Goal: Task Accomplishment & Management: Complete application form

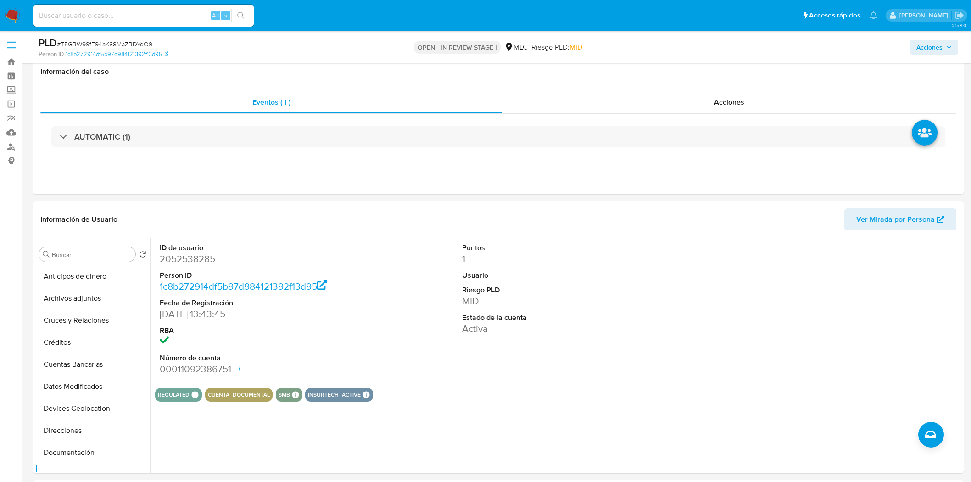
select select "10"
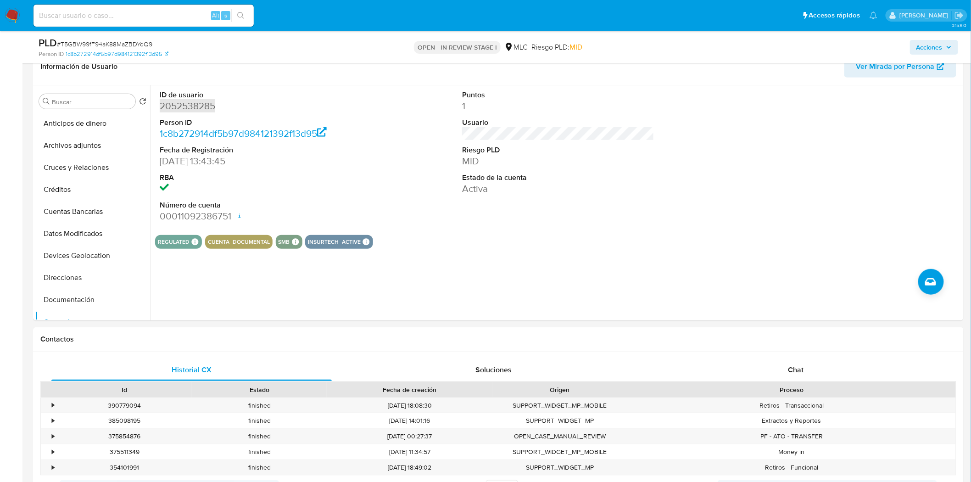
scroll to position [184, 0]
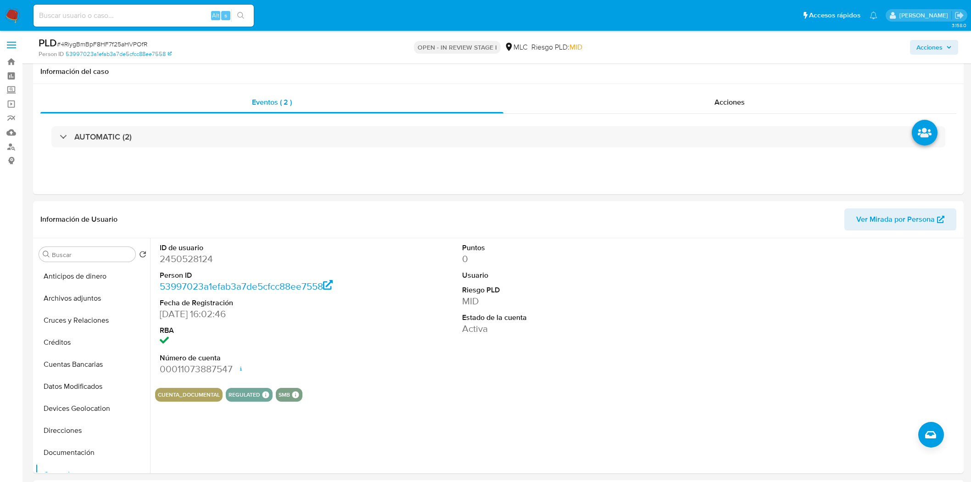
select select "10"
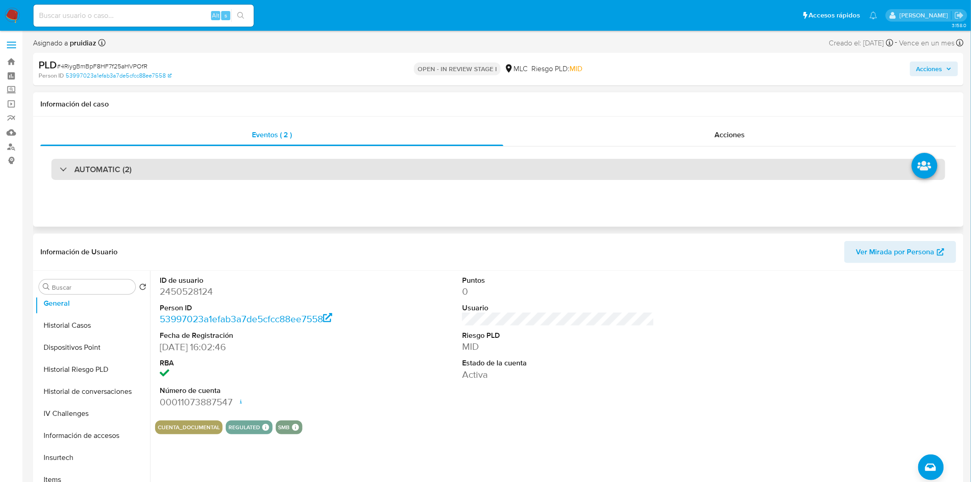
click at [120, 173] on h3 "AUTOMATIC (2)" at bounding box center [102, 169] width 57 height 10
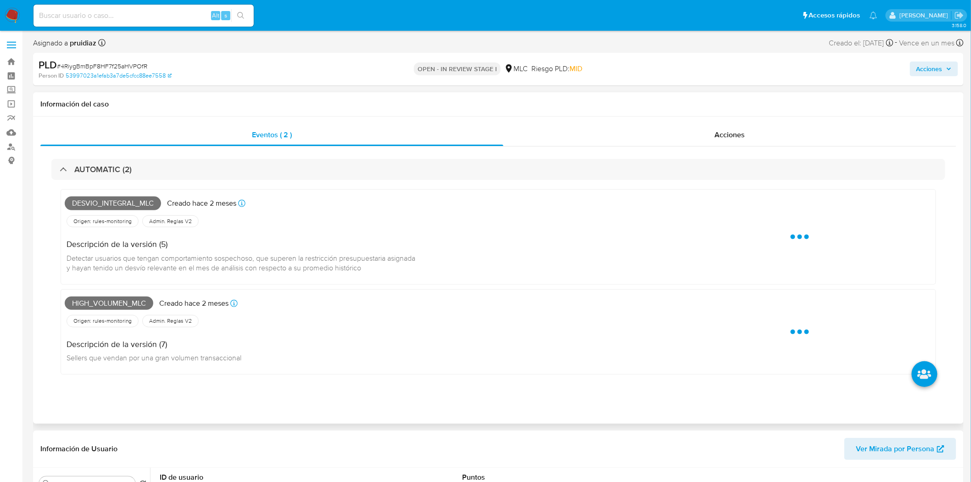
click at [101, 203] on span "Desvio_integral_mlc" at bounding box center [113, 203] width 96 height 14
copy span "Desvio_integral_mlc"
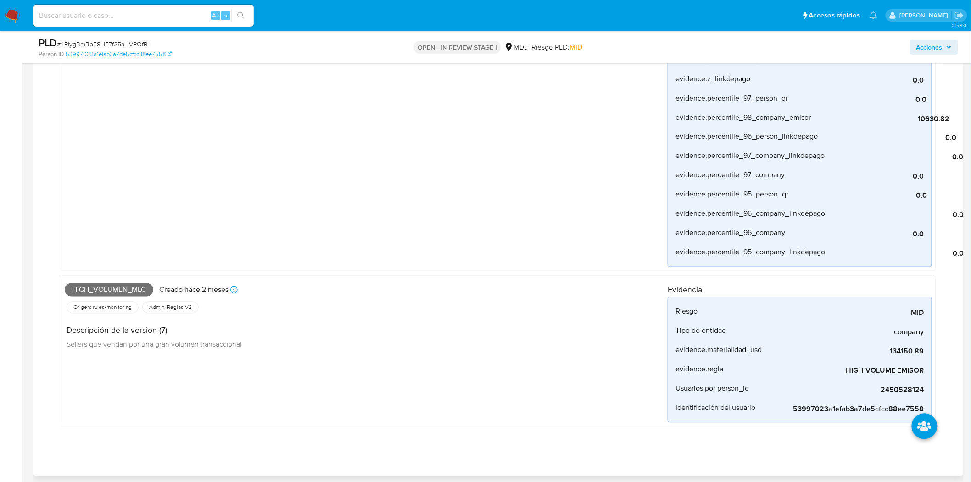
scroll to position [644, 0]
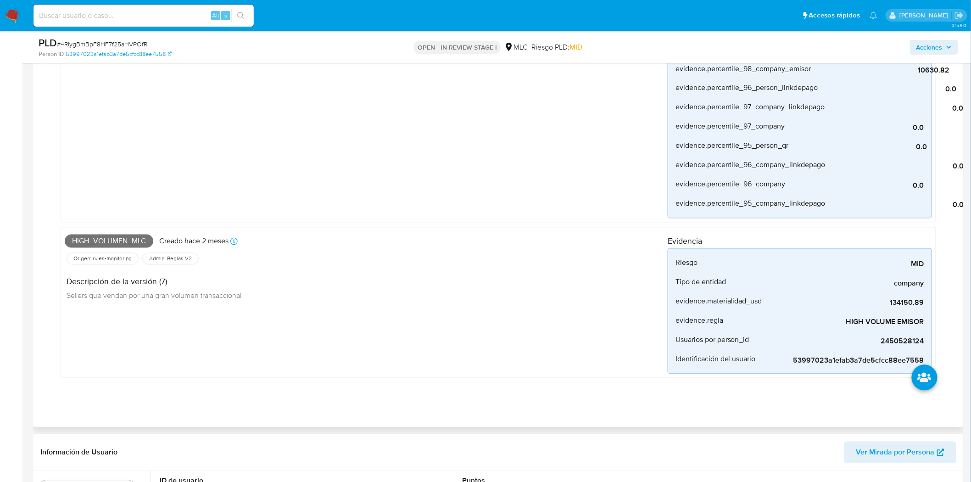
click at [98, 236] on span "High_volumen_mlc" at bounding box center [109, 242] width 89 height 14
copy span "High_volumen_mlc"
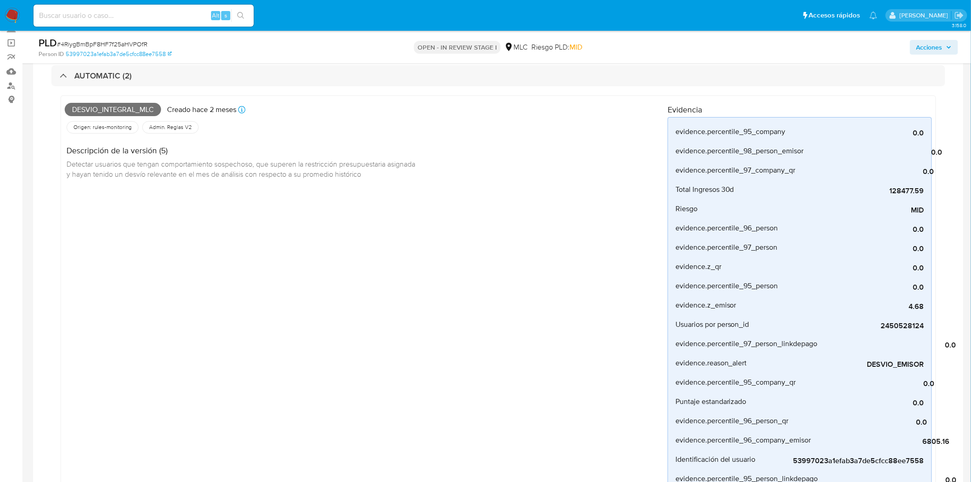
scroll to position [0, 0]
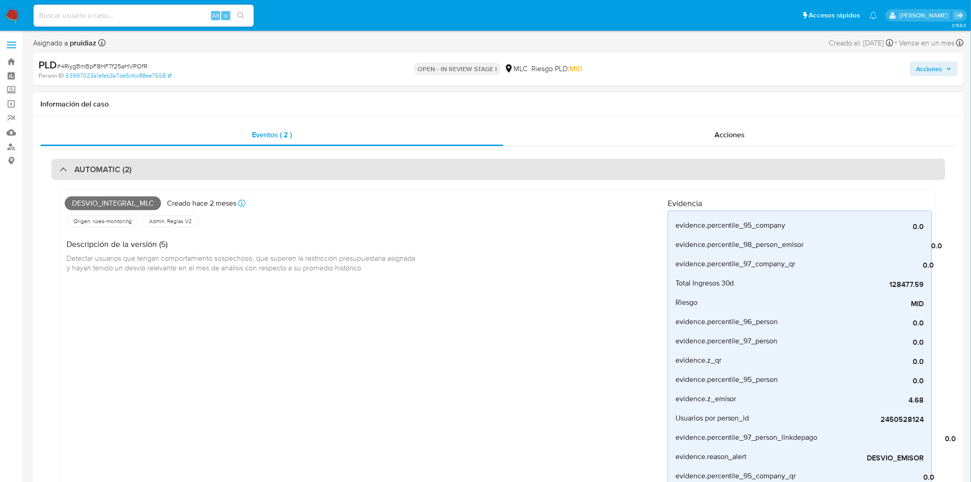
click at [92, 164] on h3 "AUTOMATIC (2)" at bounding box center [102, 169] width 57 height 10
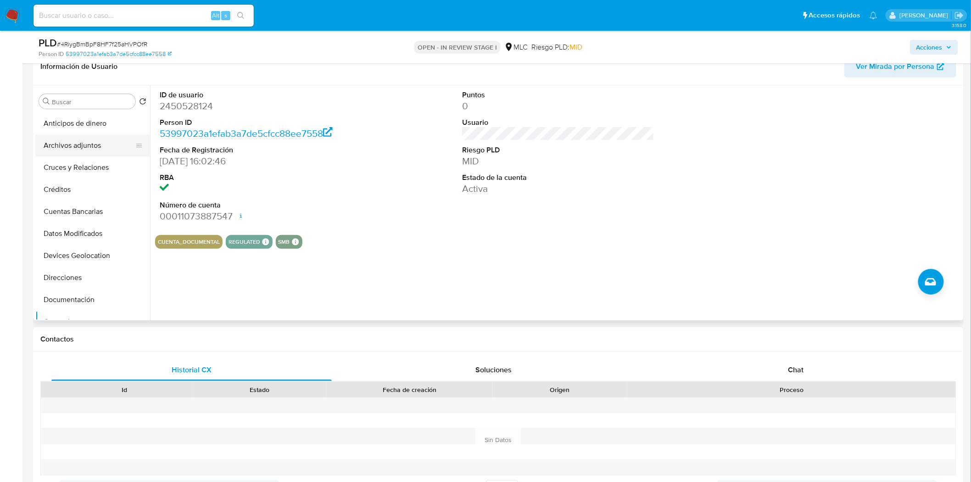
click at [83, 152] on button "Archivos adjuntos" at bounding box center [88, 145] width 107 height 22
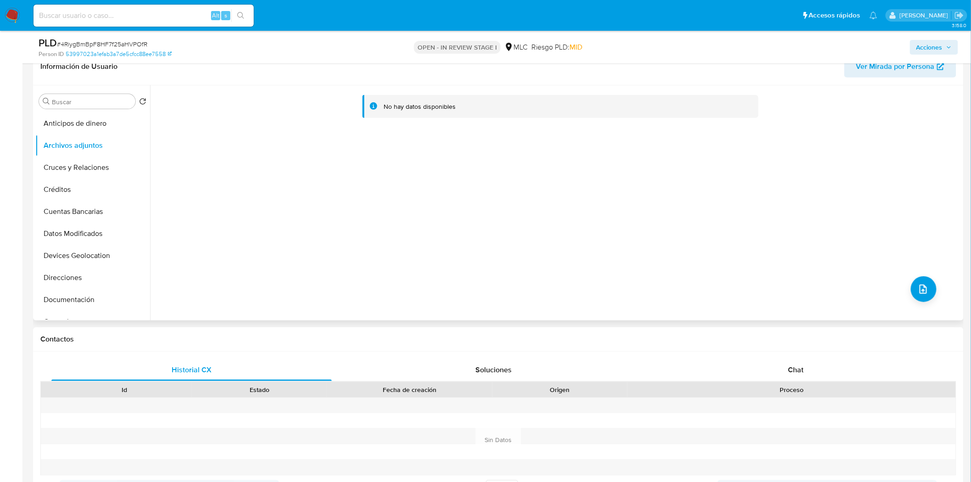
click at [935, 288] on div "No hay datos disponibles" at bounding box center [556, 202] width 812 height 235
click at [919, 292] on icon "upload-file" at bounding box center [923, 289] width 11 height 11
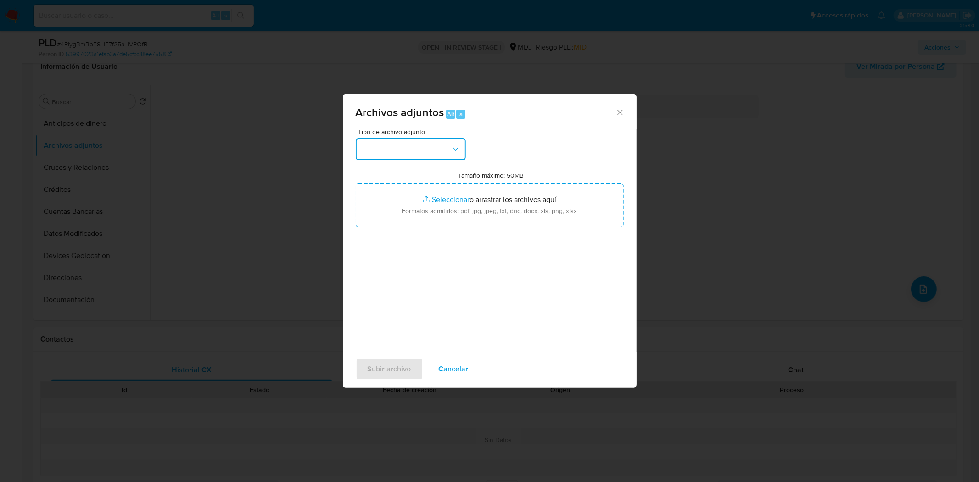
click at [433, 150] on button "button" at bounding box center [411, 149] width 110 height 22
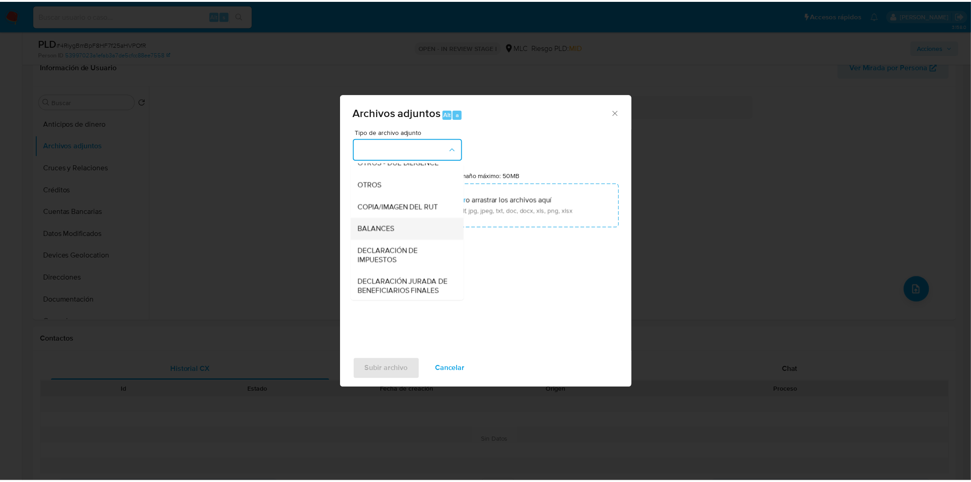
scroll to position [127, 0]
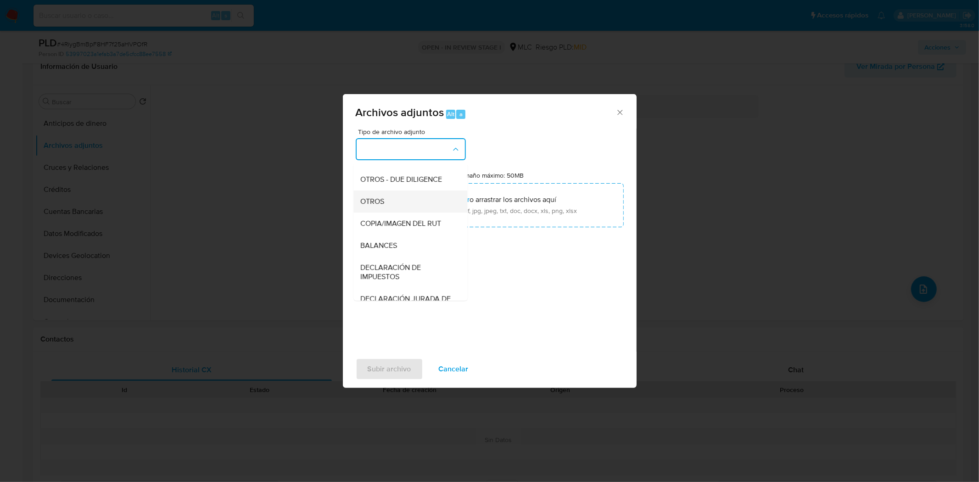
click at [378, 206] on span "OTROS" at bounding box center [373, 200] width 24 height 9
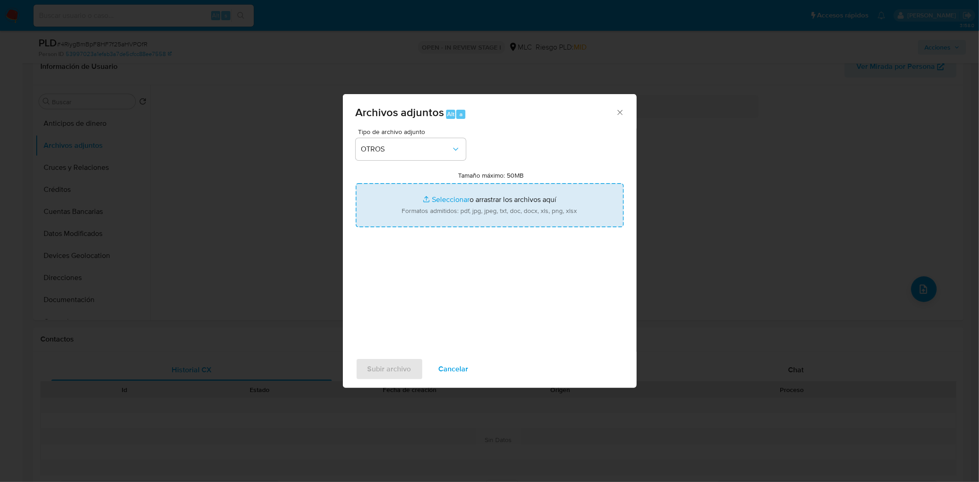
click at [462, 205] on input "Tamaño máximo: 50MB Seleccionar archivos" at bounding box center [490, 205] width 268 height 44
type input "C:\fakepath\171037852 - 11_09_2025.xlsx"
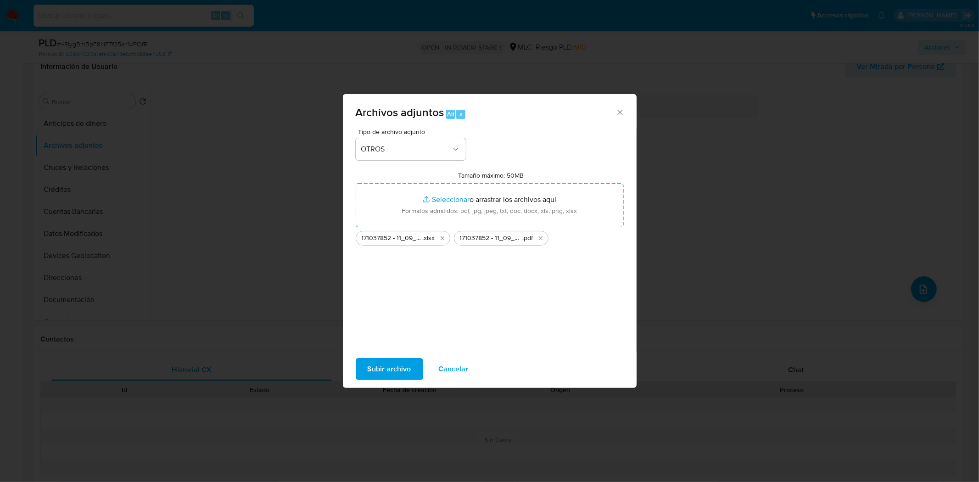
click at [378, 366] on span "Subir archivo" at bounding box center [390, 369] width 44 height 20
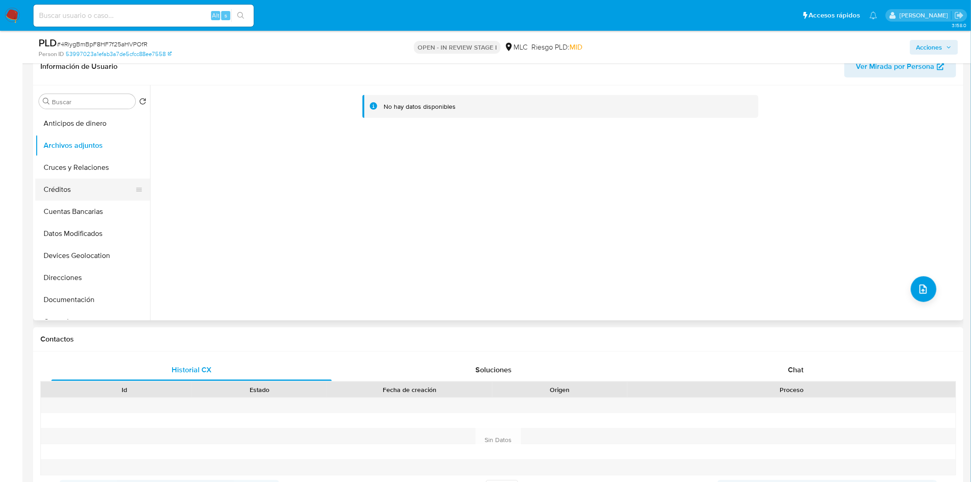
click at [65, 185] on button "Créditos" at bounding box center [88, 190] width 107 height 22
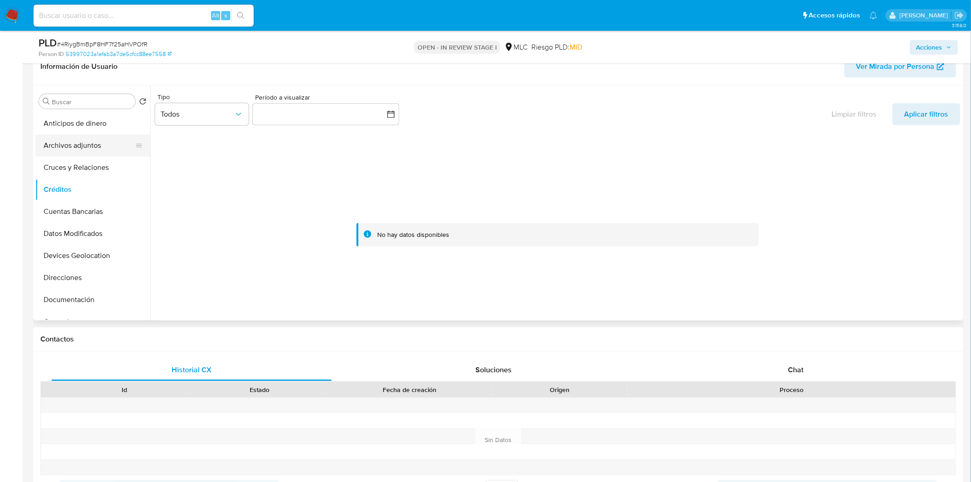
click at [78, 151] on button "Archivos adjuntos" at bounding box center [88, 145] width 107 height 22
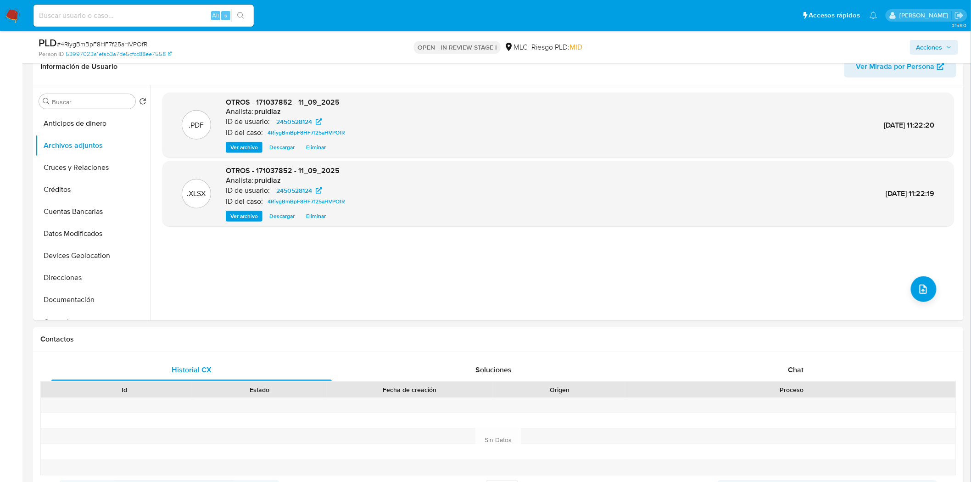
click at [930, 54] on span "Acciones" at bounding box center [930, 47] width 26 height 15
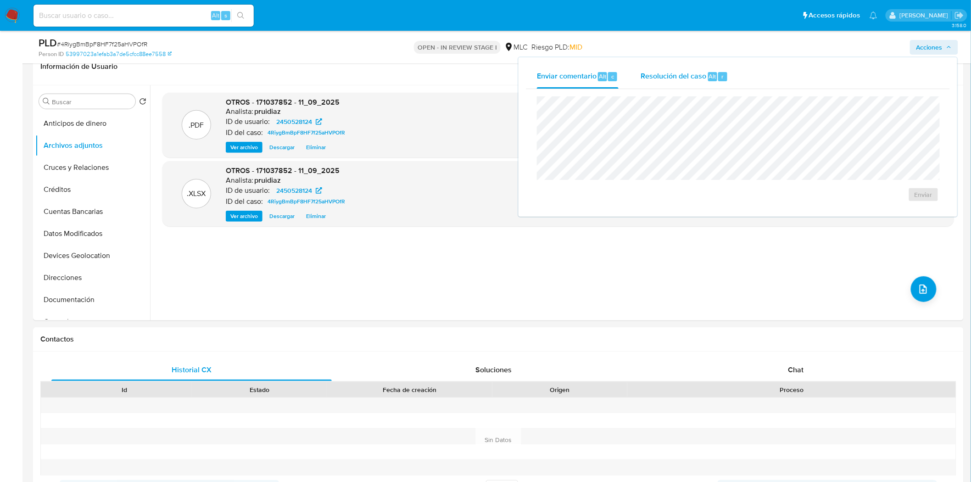
click at [733, 70] on button "Resolución del caso Alt r" at bounding box center [685, 77] width 110 height 24
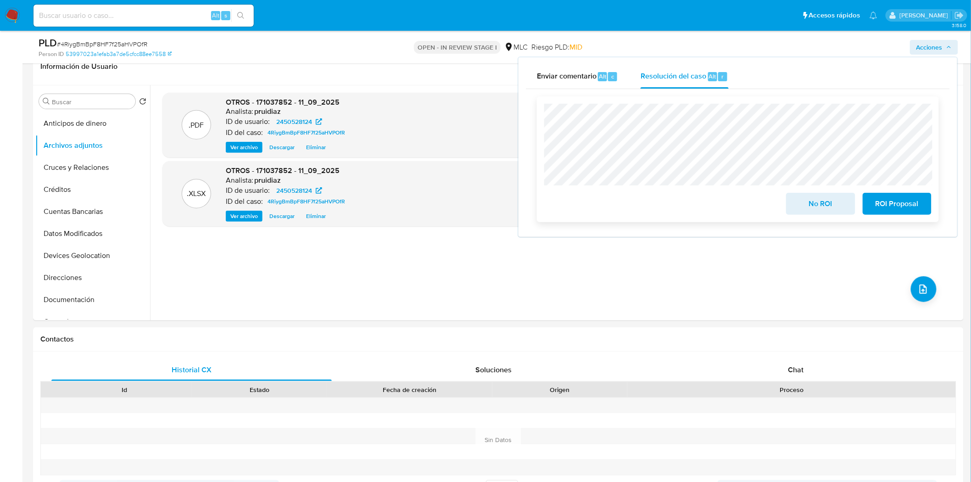
click at [828, 199] on span "No ROI" at bounding box center [820, 204] width 45 height 20
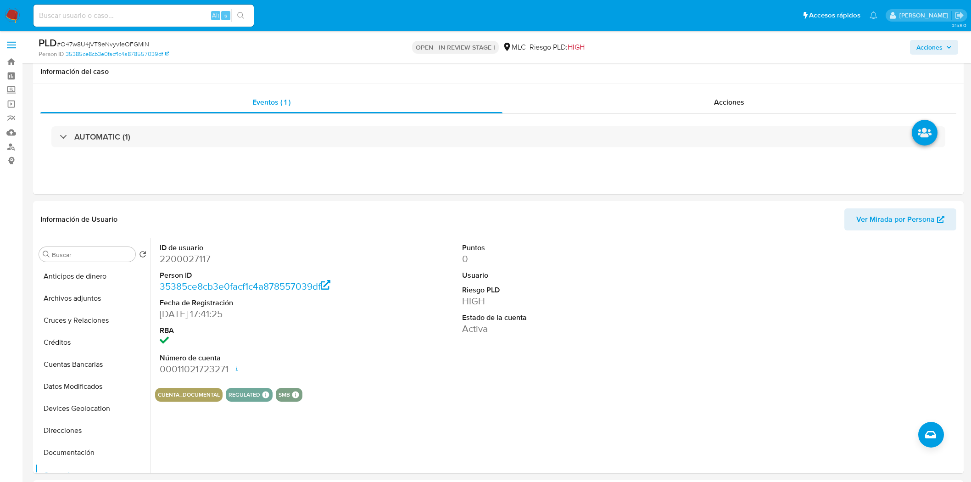
select select "10"
click at [181, 252] on dd "2200027117" at bounding box center [256, 258] width 192 height 13
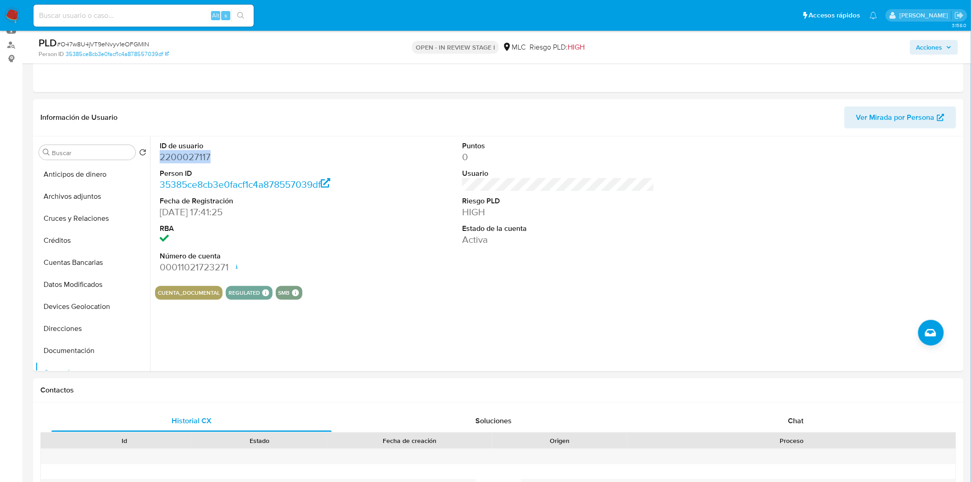
scroll to position [153, 0]
click at [181, 161] on dd "2200027117" at bounding box center [256, 157] width 192 height 13
click at [115, 45] on span "# O47w8U4jVT9eNvyv1eOFGMlN" at bounding box center [103, 43] width 92 height 9
copy span "O47w8U4jVT9eNvyv1eOFGMlN"
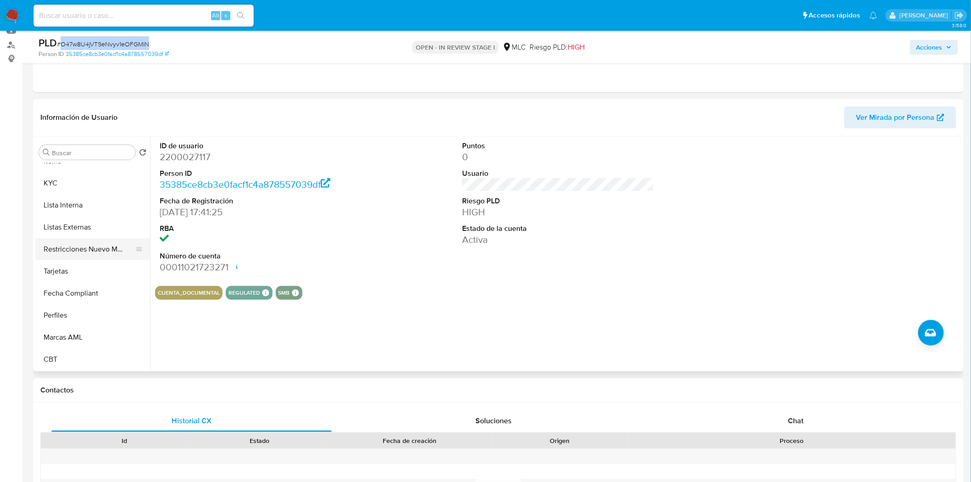
scroll to position [387, 0]
click at [42, 179] on button "KYC" at bounding box center [88, 184] width 107 height 22
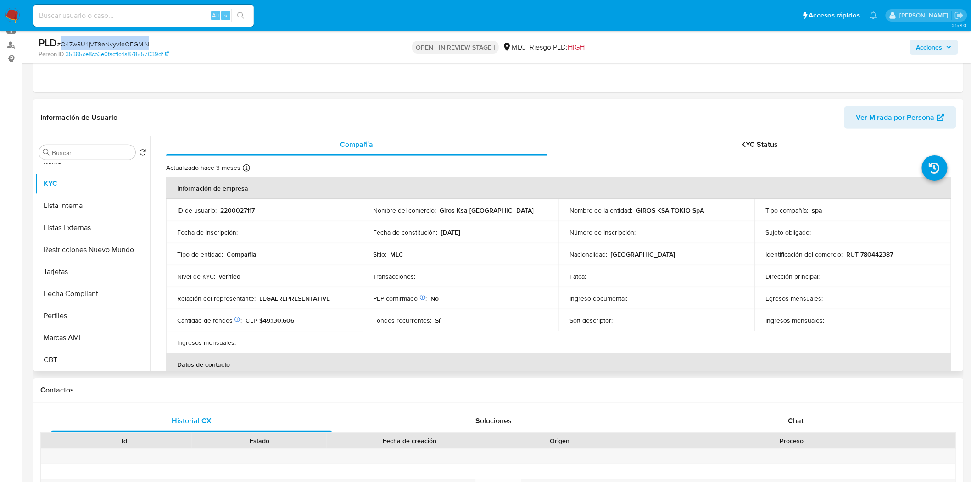
scroll to position [0, 0]
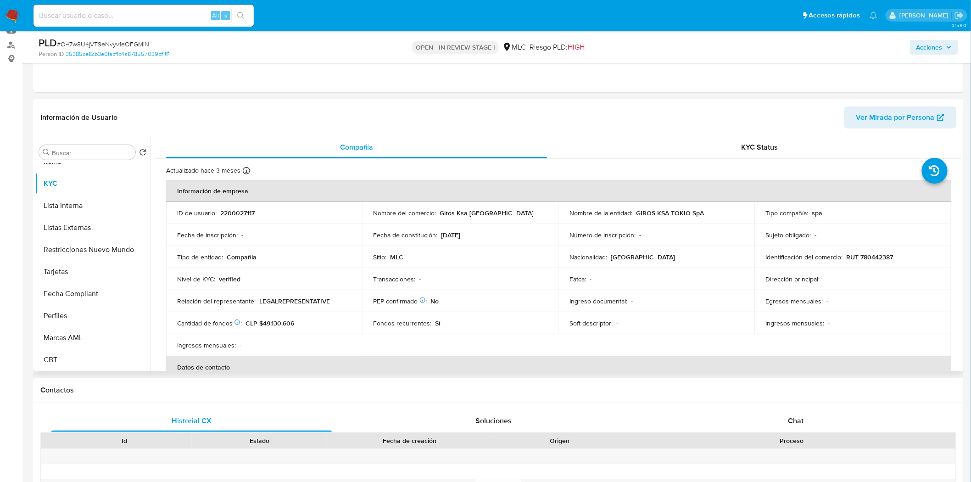
click at [883, 260] on p "RUT 780442387" at bounding box center [870, 257] width 47 height 8
copy p "780442387"
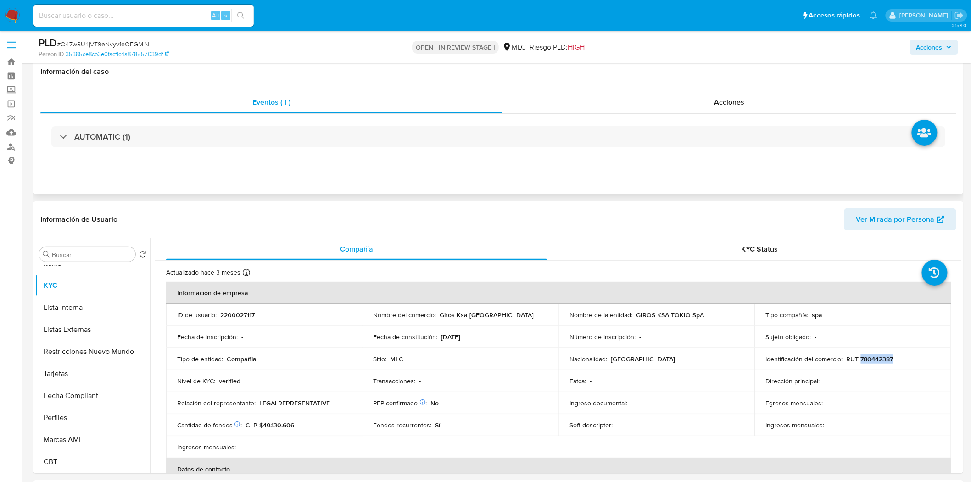
scroll to position [153, 0]
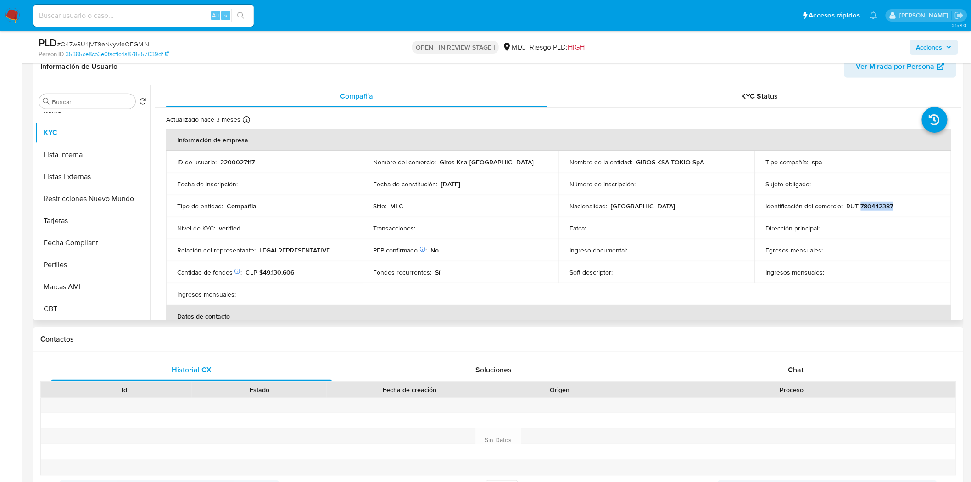
copy p "780442387"
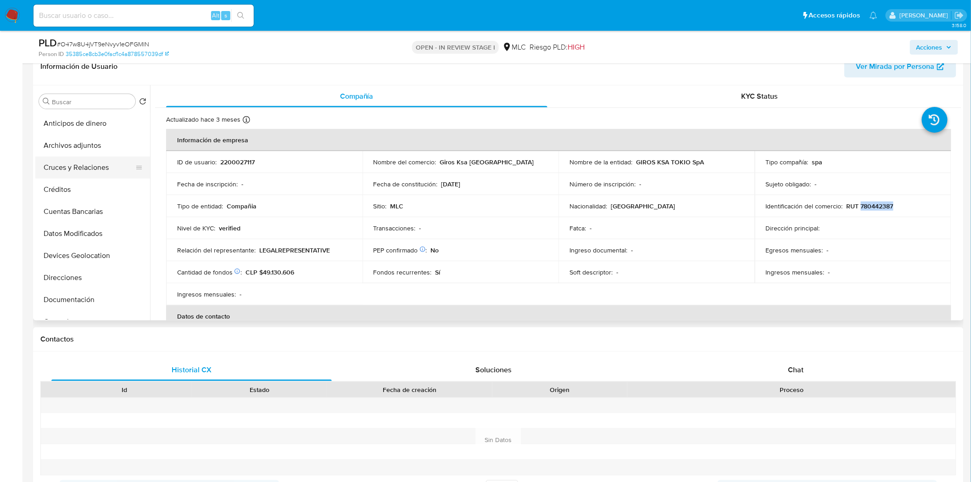
click at [79, 166] on button "Cruces y Relaciones" at bounding box center [88, 168] width 107 height 22
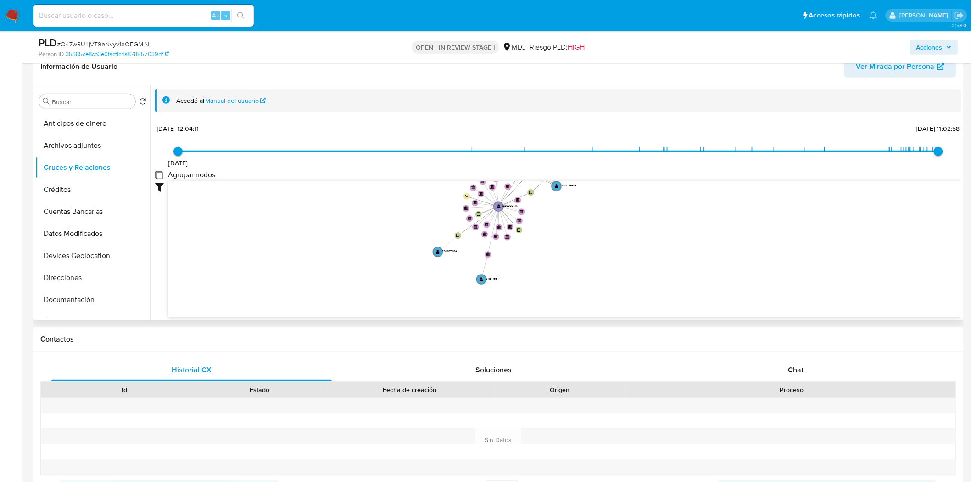
click at [159, 176] on group_nodes "Agrupar nodos" at bounding box center [158, 174] width 7 height 7
checkbox group_nodes "true"
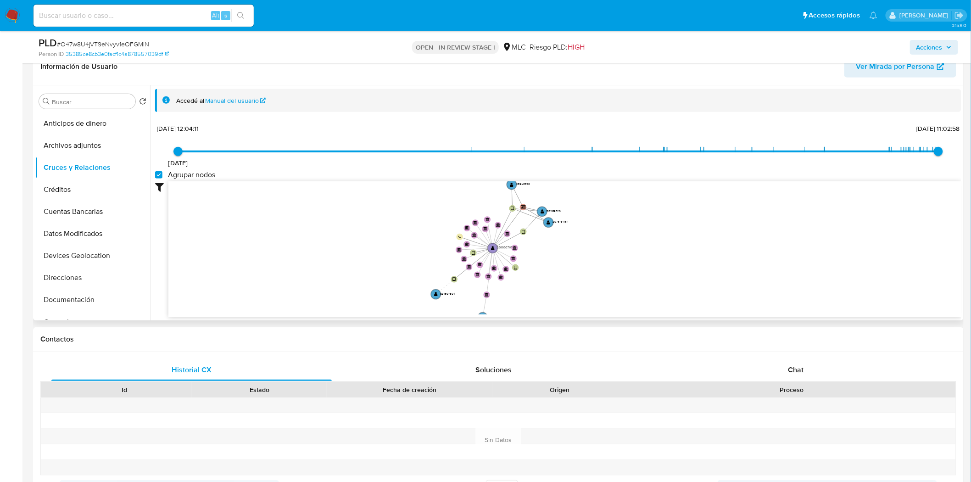
click at [544, 251] on icon "device-65bb01fa2f09de04d1e639cc  user-2200027117  2200027117 user-1531338720 …" at bounding box center [564, 247] width 793 height 133
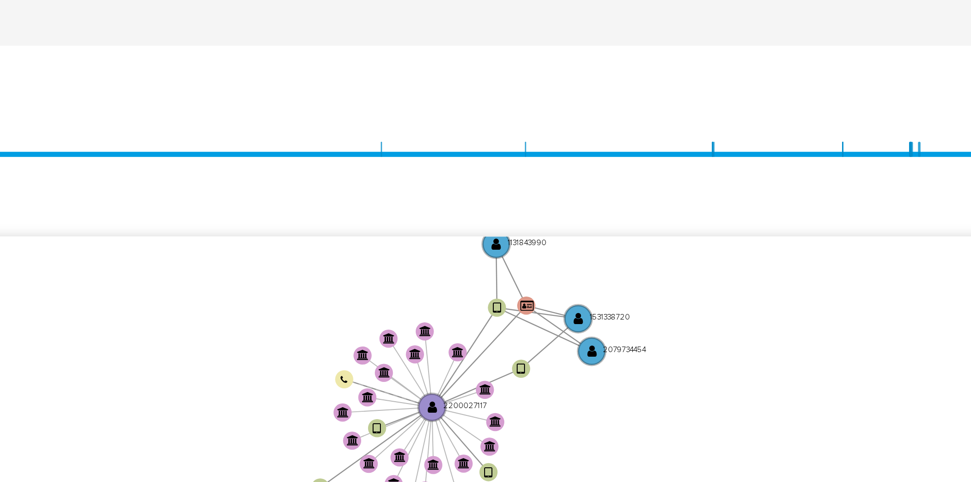
scroll to position [153, 0]
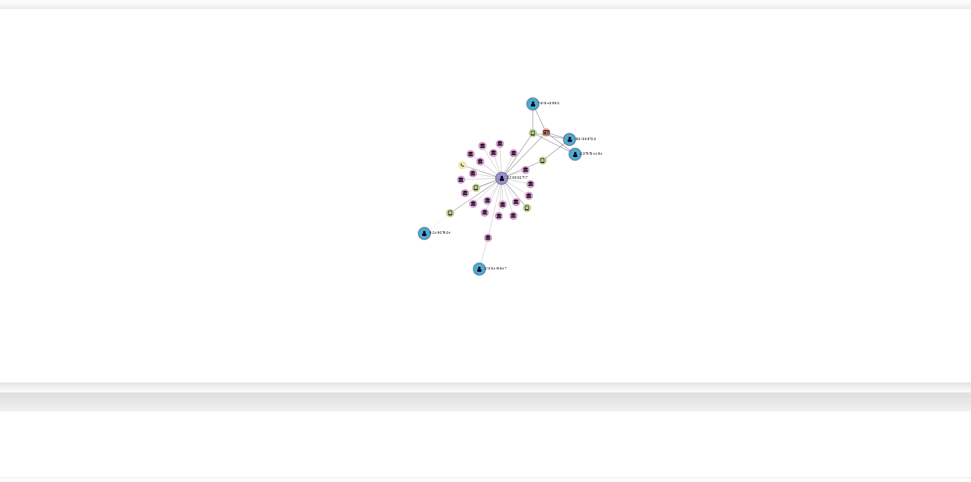
drag, startPoint x: 581, startPoint y: 247, endPoint x: 553, endPoint y: 240, distance: 29.2
click at [553, 240] on icon "device-65bb01fa2f09de04d1e639cc  user-2200027117  2200027117 user-1531338720 …" at bounding box center [564, 247] width 793 height 133
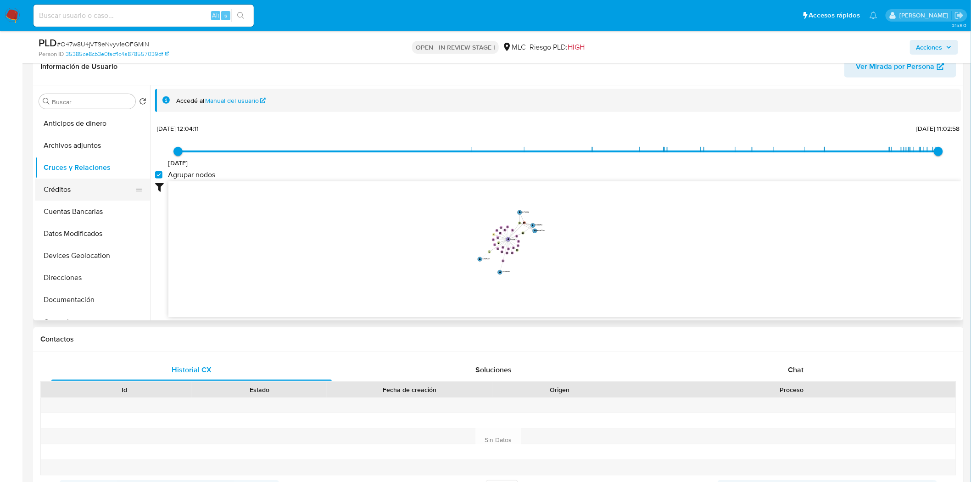
scroll to position [70, 0]
click at [65, 233] on button "Documentación" at bounding box center [88, 230] width 107 height 22
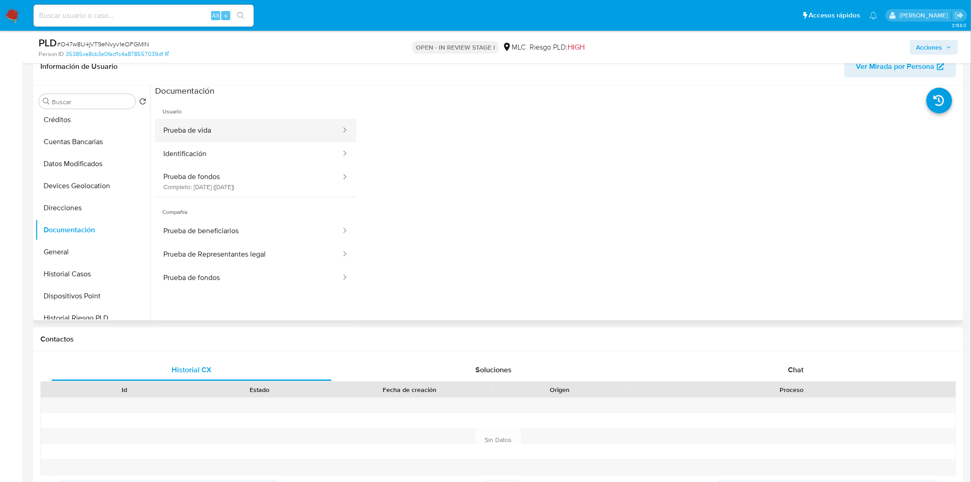
click at [225, 127] on button "Prueba de vida" at bounding box center [248, 130] width 187 height 23
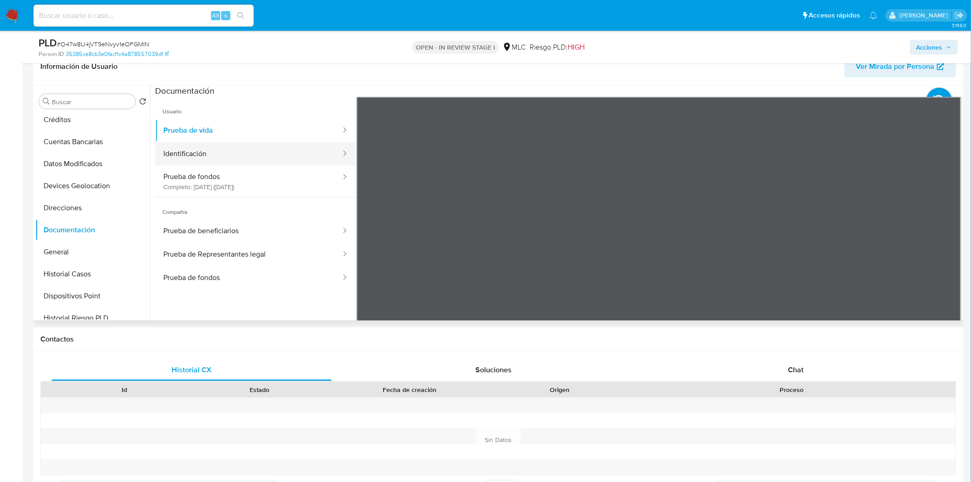
click at [263, 159] on button "Identificación" at bounding box center [248, 153] width 187 height 23
click at [935, 241] on div at bounding box center [659, 247] width 605 height 301
click at [947, 242] on icon at bounding box center [950, 245] width 6 height 9
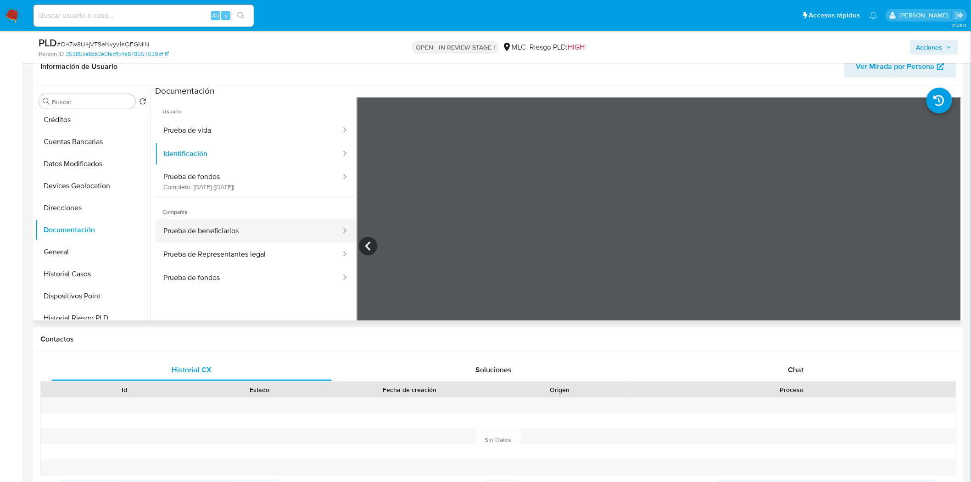
click at [231, 231] on button "Prueba de beneficiarios" at bounding box center [248, 230] width 187 height 23
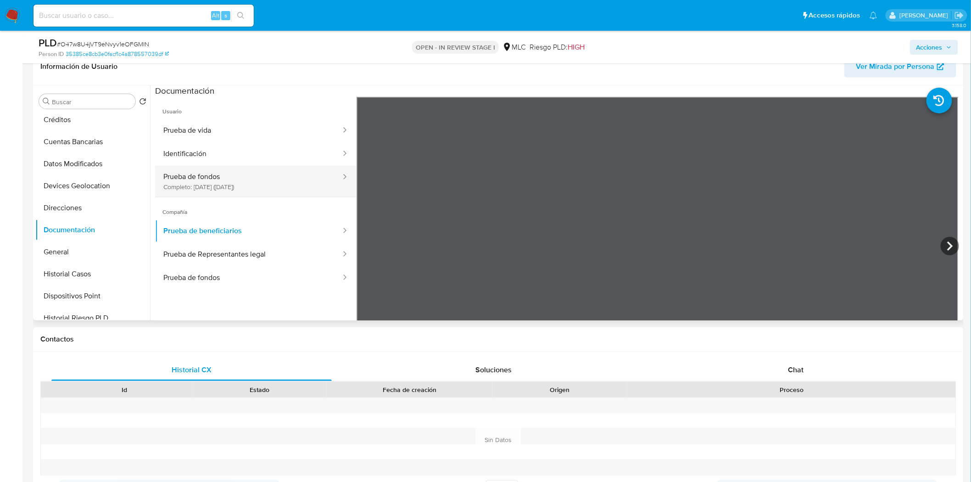
click at [258, 182] on button "Prueba de fondos Completo: 18/06/2025 (hace 3 meses)" at bounding box center [248, 181] width 187 height 31
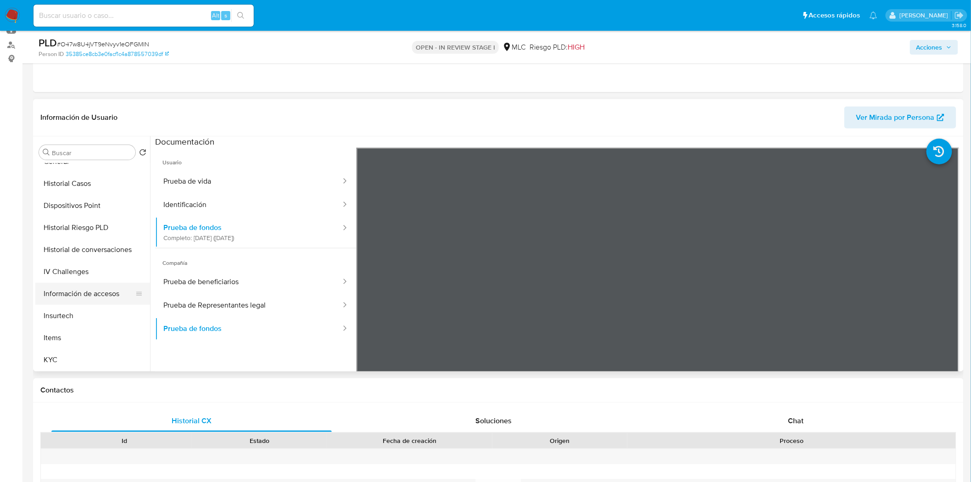
scroll to position [222, 0]
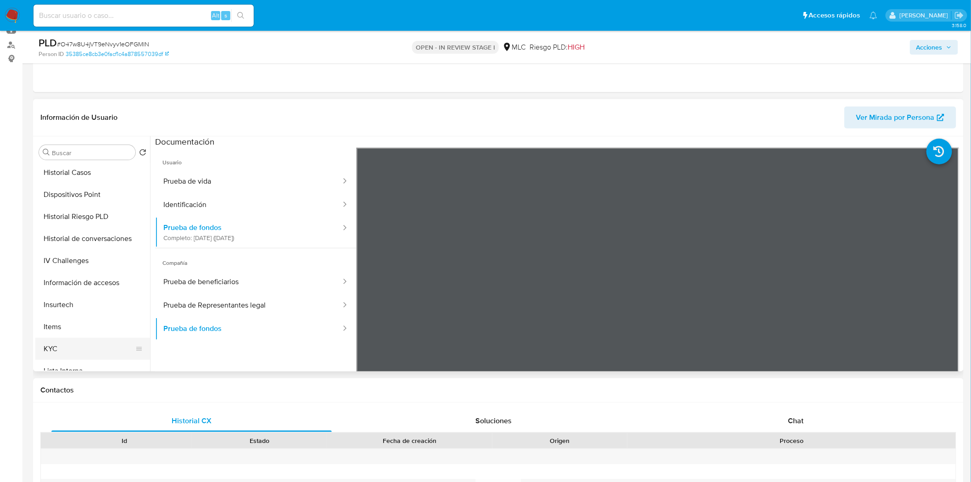
click at [63, 347] on button "KYC" at bounding box center [88, 349] width 107 height 22
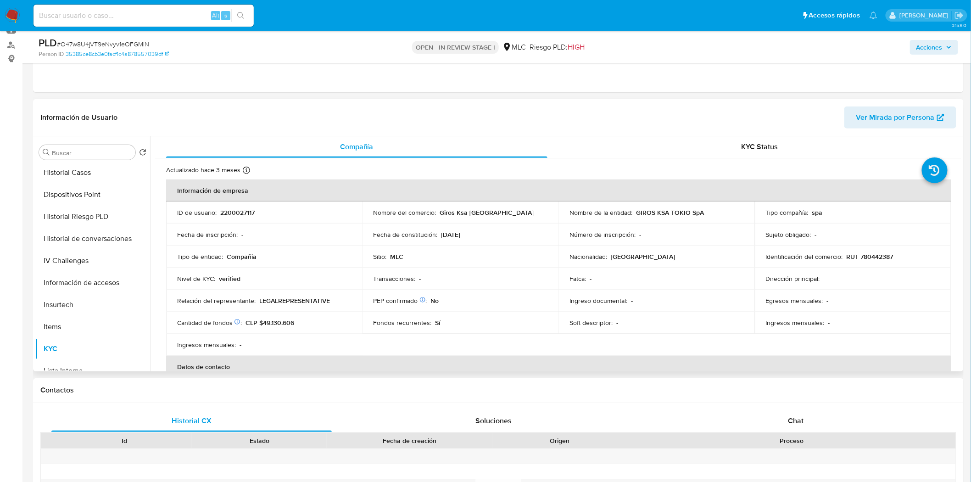
scroll to position [0, 0]
drag, startPoint x: 635, startPoint y: 212, endPoint x: 687, endPoint y: 214, distance: 51.9
click at [687, 214] on p "GIROS KSA TOKIO SpA" at bounding box center [670, 213] width 68 height 8
copy p "GIROS KSA TOKIO"
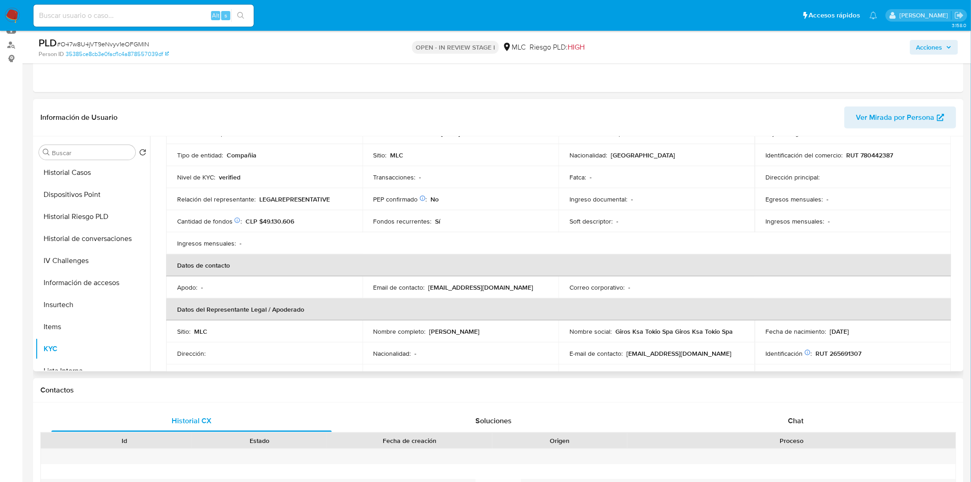
scroll to position [153, 0]
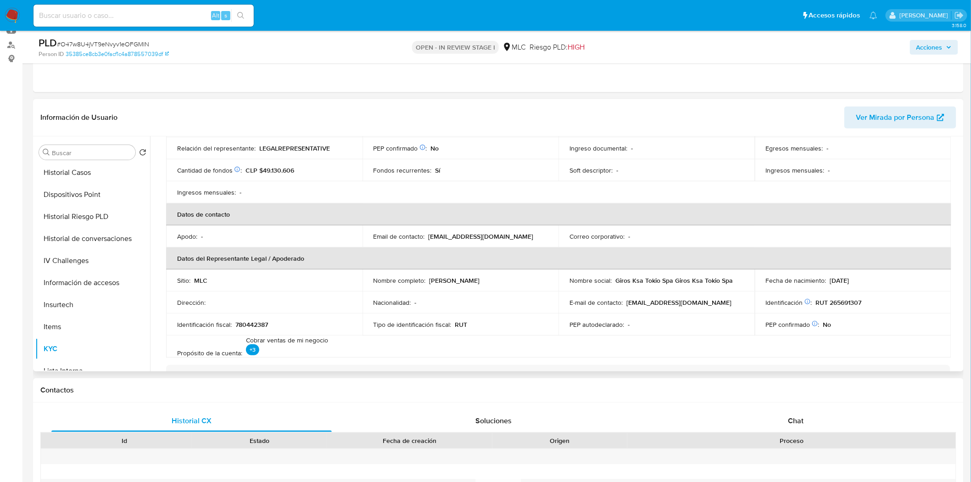
drag, startPoint x: 486, startPoint y: 281, endPoint x: 429, endPoint y: 280, distance: 56.5
click at [429, 280] on div "Nombre completo : Freizer Luis Pineda" at bounding box center [461, 280] width 174 height 8
copy p "Freizer Luis Pineda"
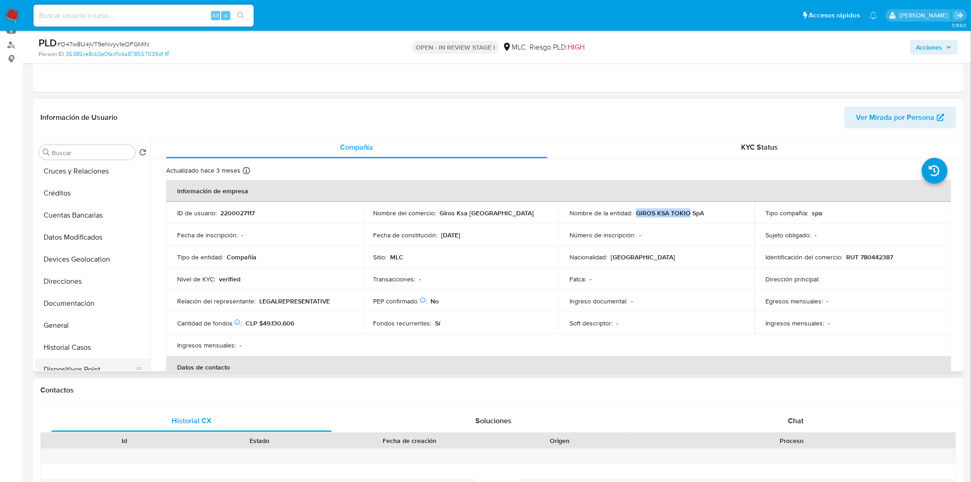
scroll to position [47, 0]
click at [72, 262] on button "Devices Geolocation" at bounding box center [88, 260] width 107 height 22
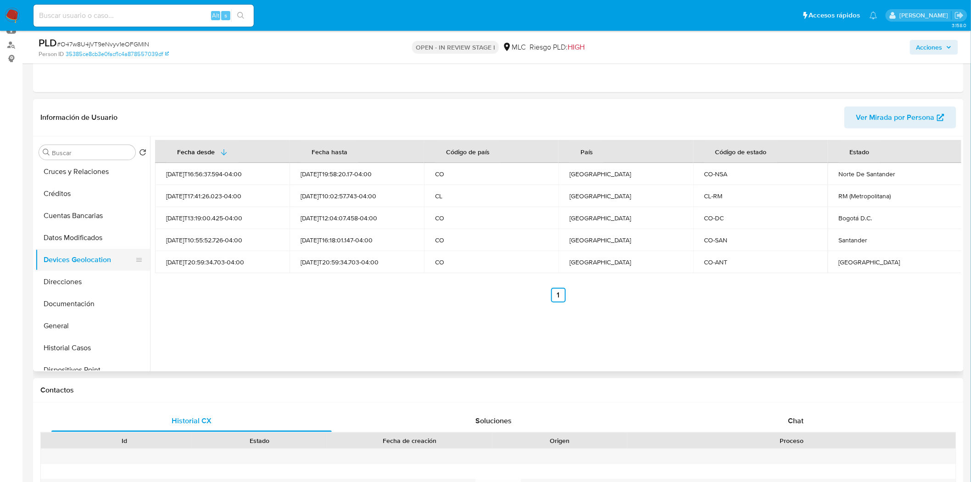
scroll to position [70, 0]
click at [73, 277] on button "Documentación" at bounding box center [88, 280] width 107 height 22
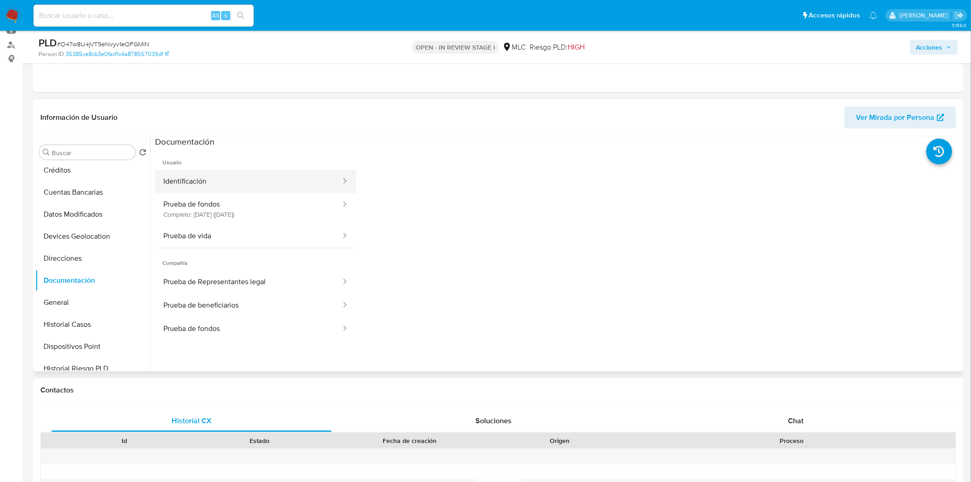
click at [242, 182] on button "Identificación" at bounding box center [248, 181] width 187 height 23
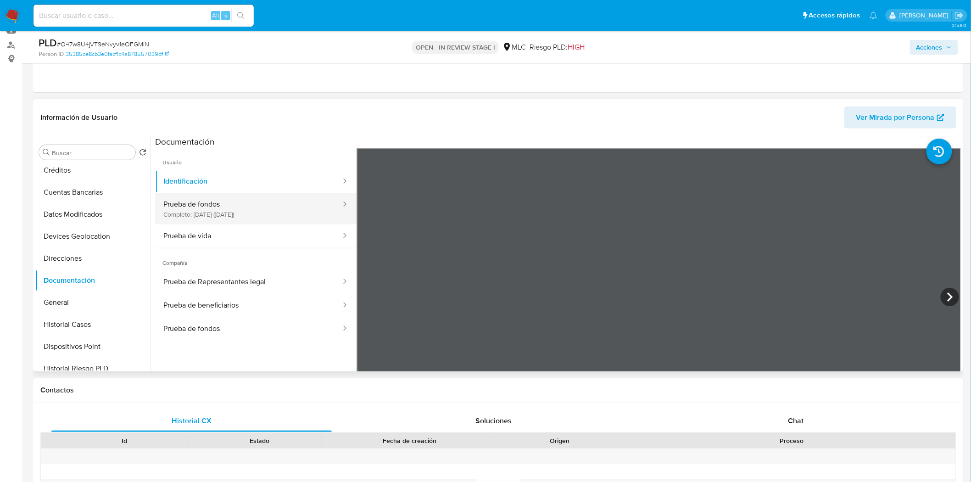
click at [226, 198] on button "Prueba de fondos Completo: 18/06/2025 (hace 3 meses)" at bounding box center [248, 208] width 187 height 31
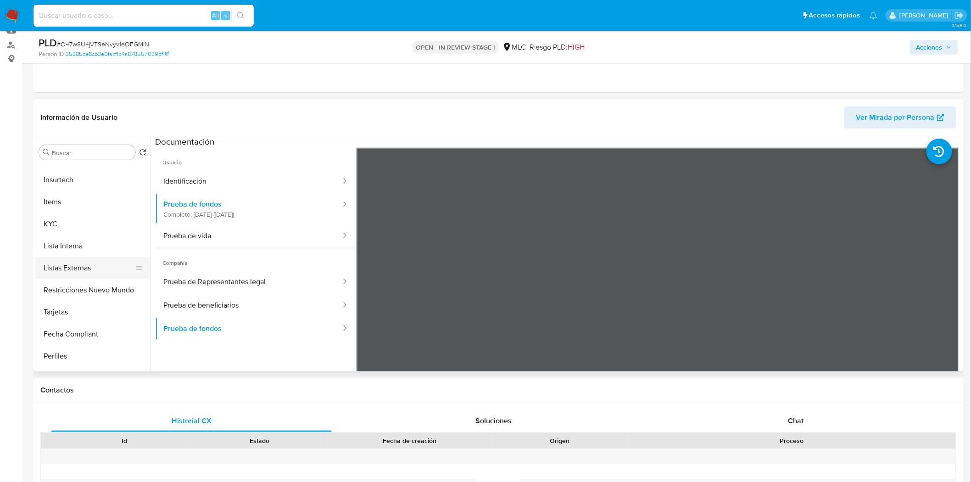
scroll to position [352, 0]
click at [56, 221] on button "KYC" at bounding box center [88, 219] width 107 height 22
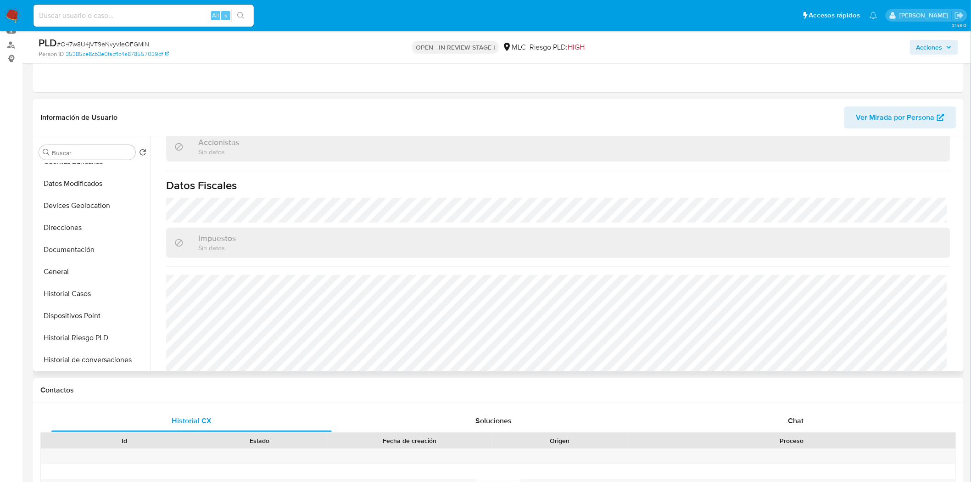
scroll to position [92, 0]
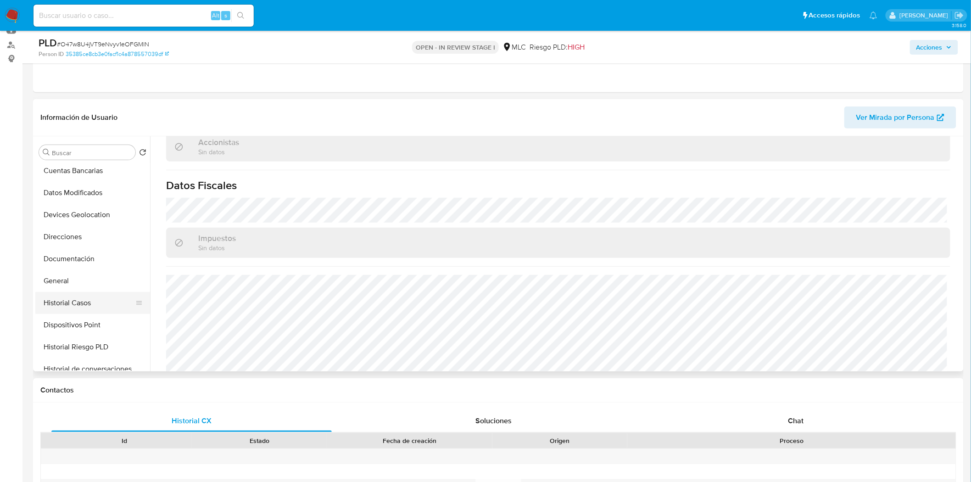
click at [66, 302] on button "Historial Casos" at bounding box center [88, 303] width 107 height 22
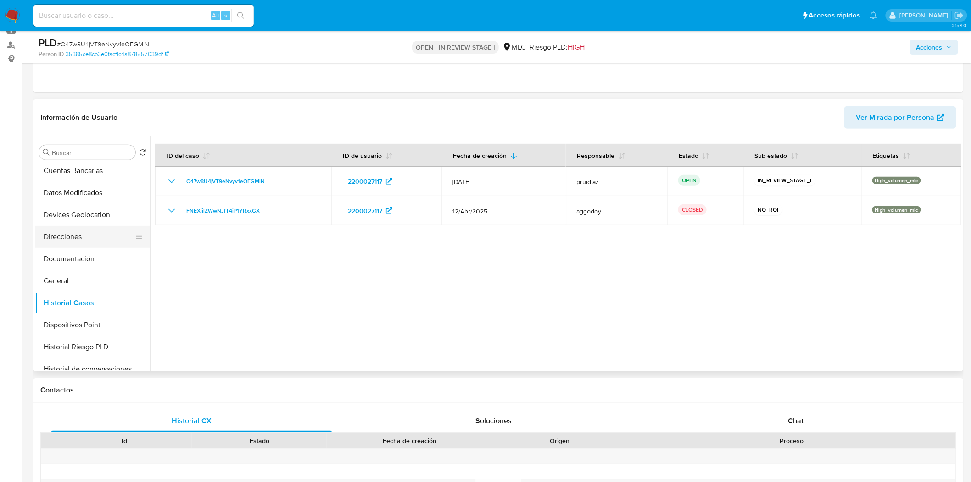
scroll to position [0, 0]
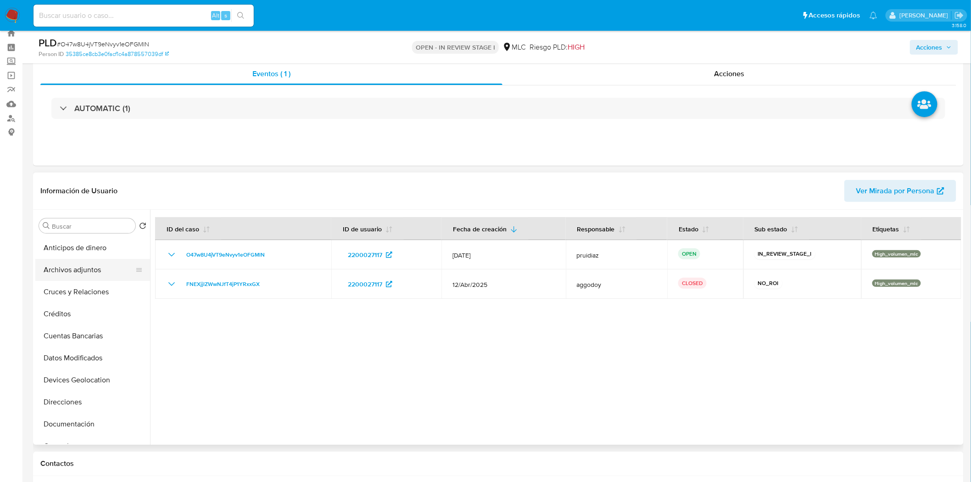
click at [70, 270] on button "Archivos adjuntos" at bounding box center [88, 270] width 107 height 22
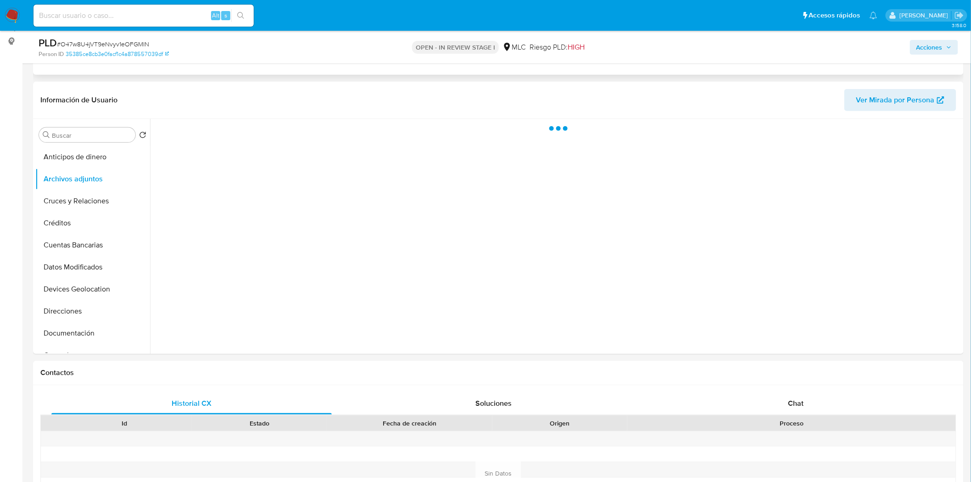
scroll to position [132, 0]
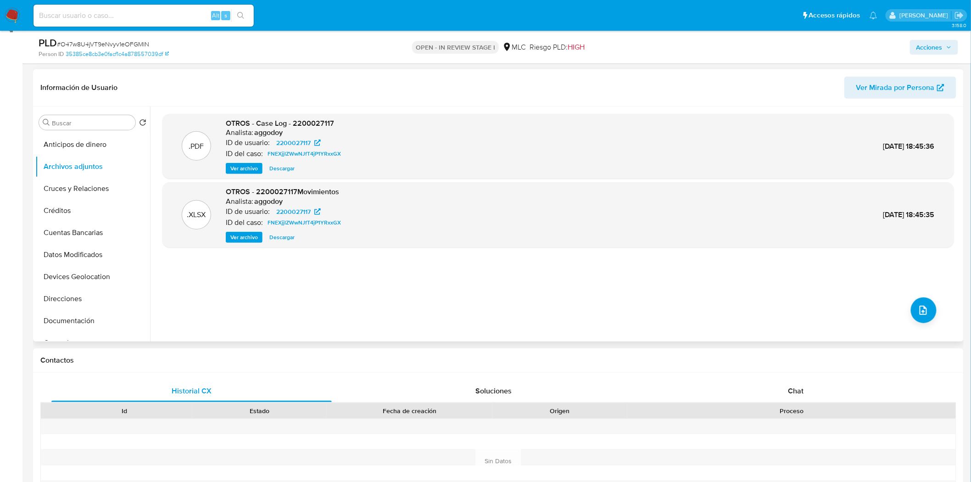
click at [230, 166] on span "Ver archivo" at bounding box center [244, 168] width 28 height 9
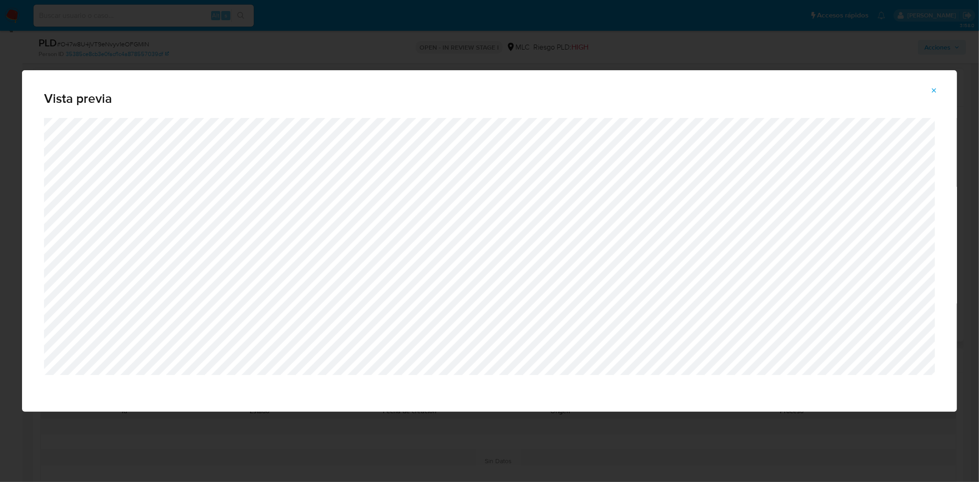
click at [933, 94] on icon "Attachment preview" at bounding box center [933, 90] width 7 height 7
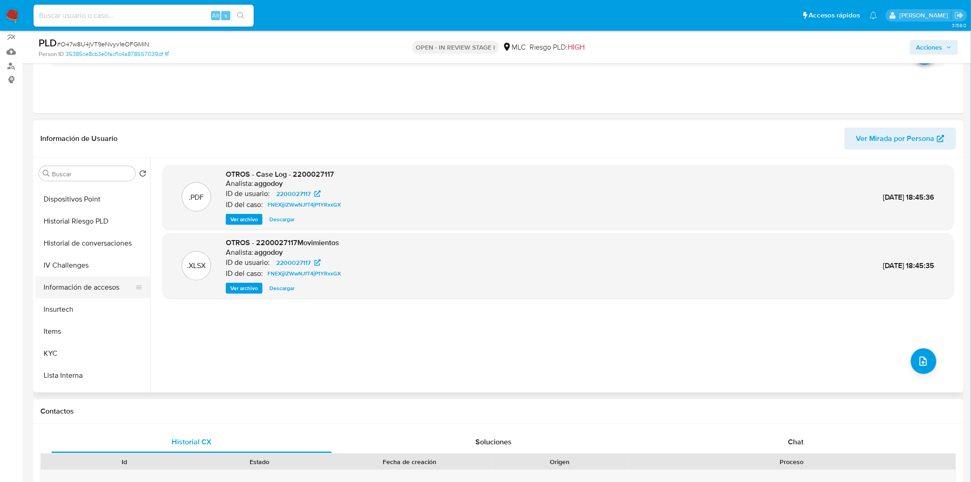
scroll to position [254, 0]
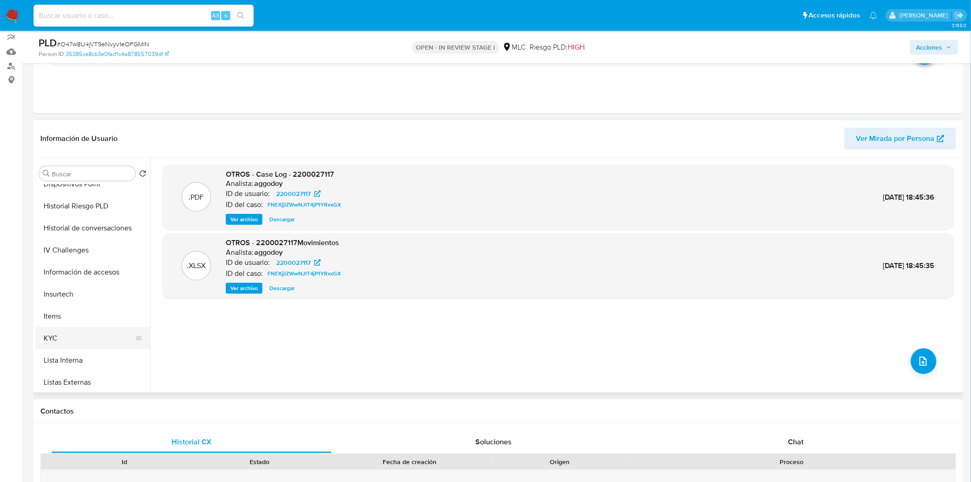
click at [56, 333] on button "KYC" at bounding box center [88, 338] width 107 height 22
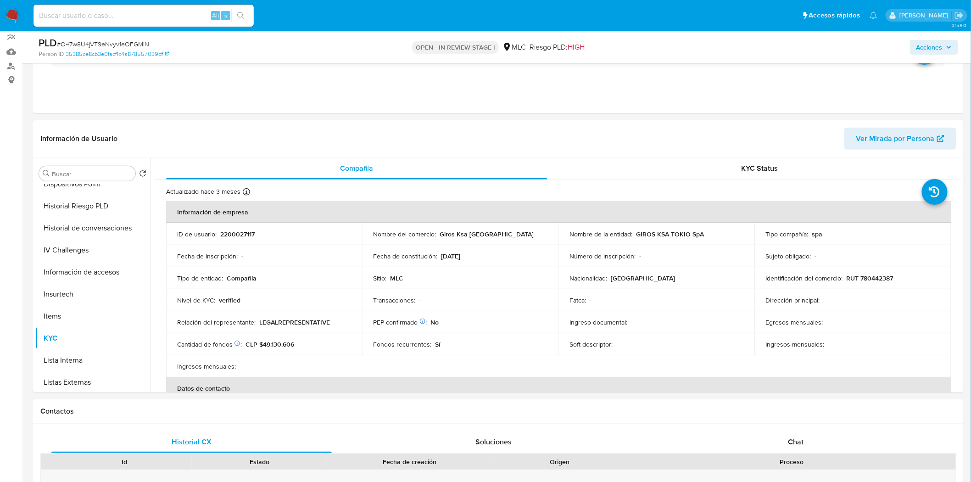
click at [653, 230] on p "GIROS KSA TOKIO SpA" at bounding box center [670, 234] width 68 height 8
click at [714, 233] on div "Nombre de la entidad : GIROS KSA TOKIO SpA" at bounding box center [657, 234] width 174 height 8
click at [453, 239] on td "Nombre del comercio : Giros Ksa Tokio" at bounding box center [461, 234] width 196 height 22
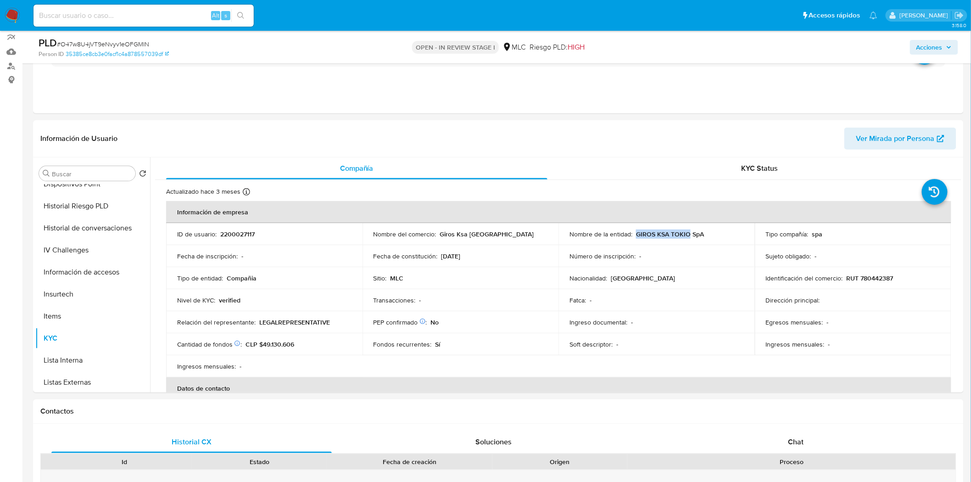
drag, startPoint x: 635, startPoint y: 235, endPoint x: 687, endPoint y: 234, distance: 51.9
click at [687, 234] on p "GIROS KSA TOKIO SpA" at bounding box center [670, 234] width 68 height 8
copy p "GIROS KSA TOKIO"
click at [872, 278] on p "RUT 780442387" at bounding box center [870, 278] width 47 height 8
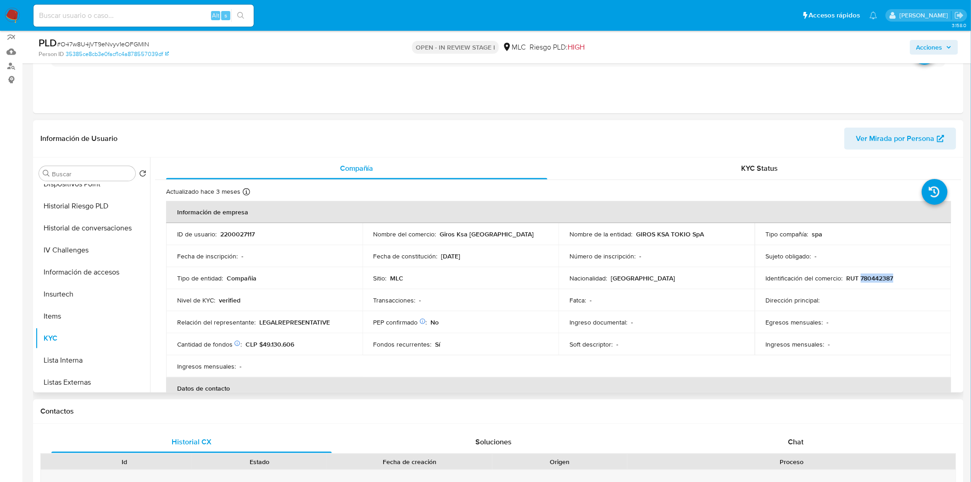
click at [875, 277] on p "RUT 780442387" at bounding box center [870, 278] width 47 height 8
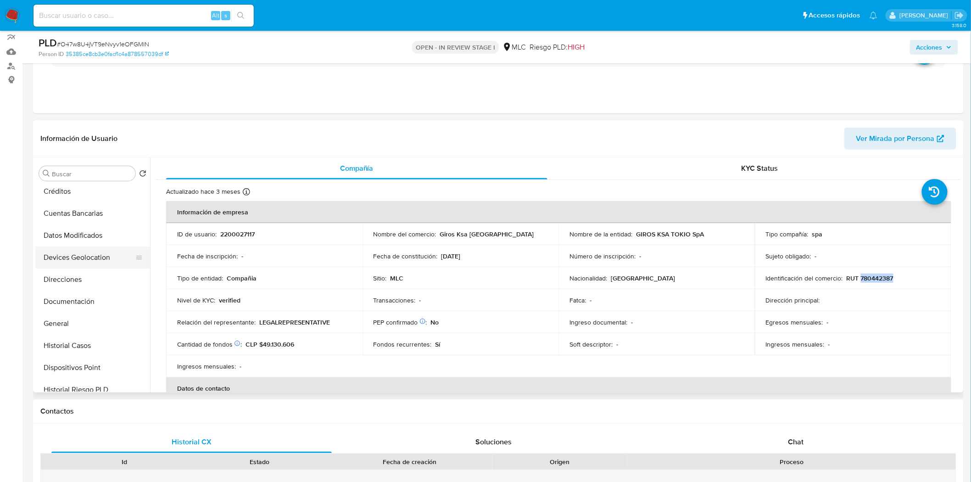
click at [92, 257] on button "Devices Geolocation" at bounding box center [88, 258] width 107 height 22
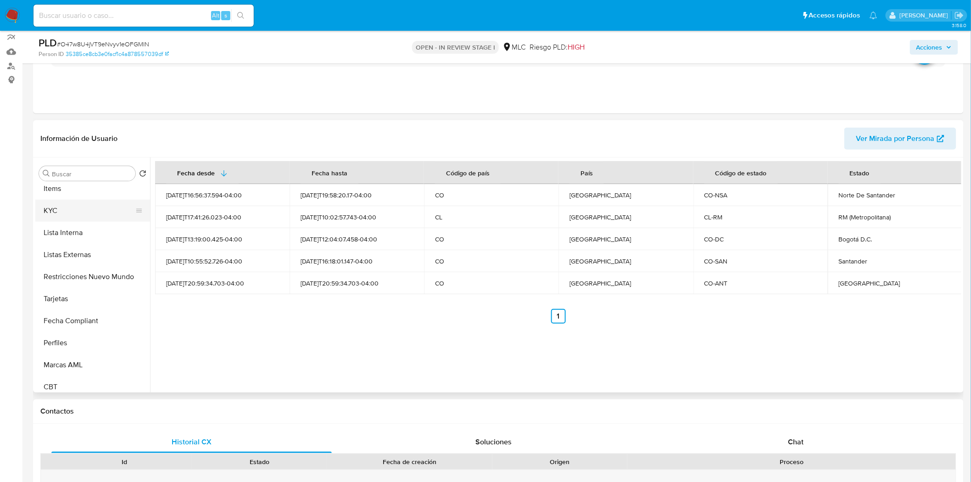
scroll to position [387, 0]
click at [79, 207] on button "KYC" at bounding box center [88, 205] width 107 height 22
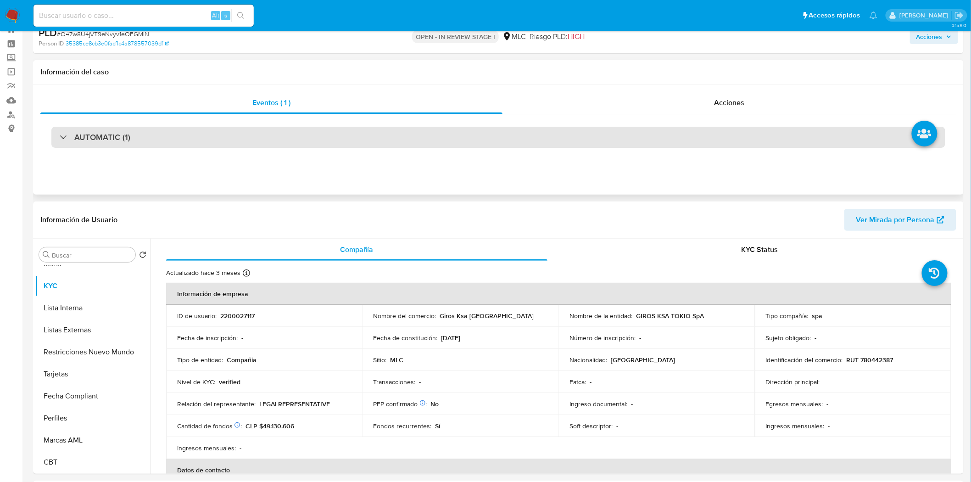
scroll to position [0, 0]
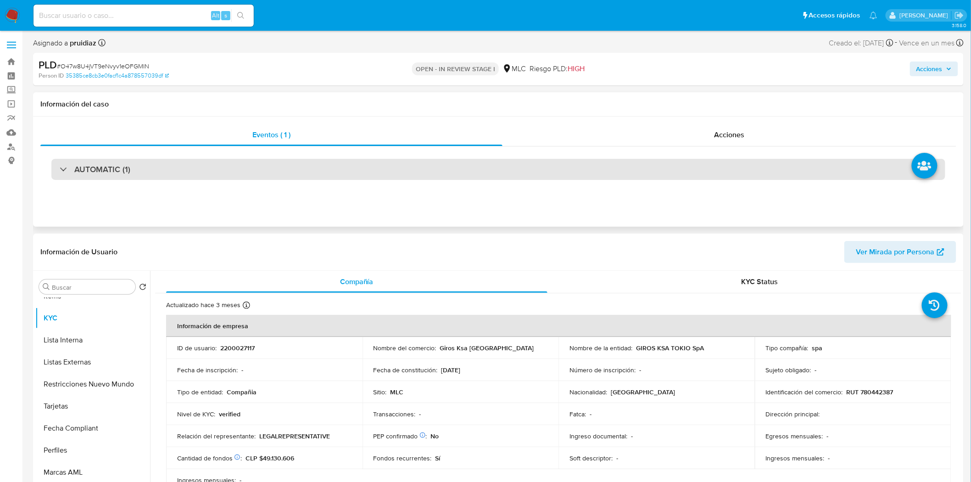
click at [110, 164] on h3 "AUTOMATIC (1)" at bounding box center [102, 169] width 56 height 10
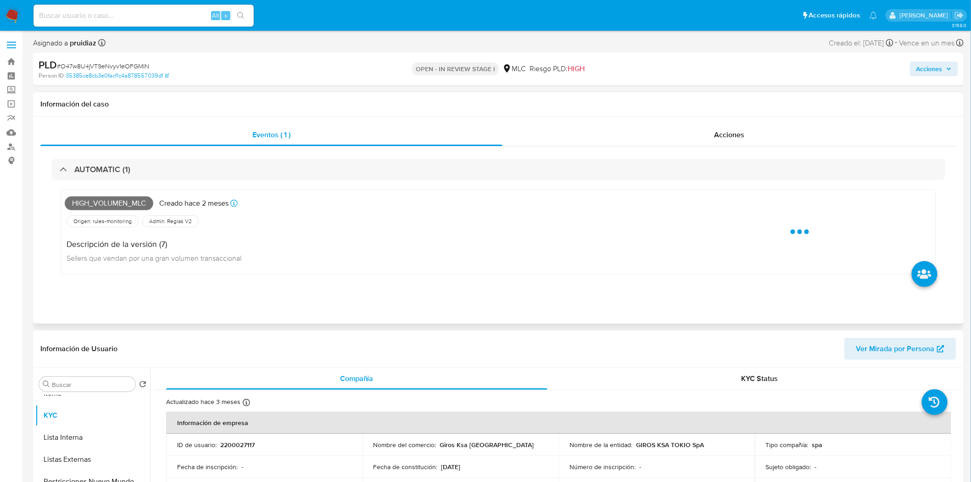
click at [100, 205] on span "High_volumen_mlc" at bounding box center [109, 203] width 89 height 14
copy span "High_volumen_mlc"
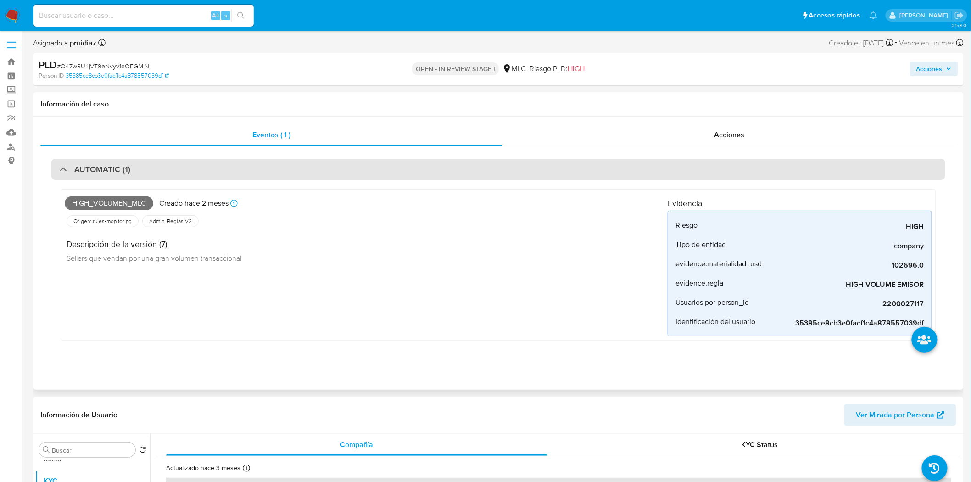
click at [124, 169] on h3 "AUTOMATIC (1)" at bounding box center [102, 169] width 56 height 10
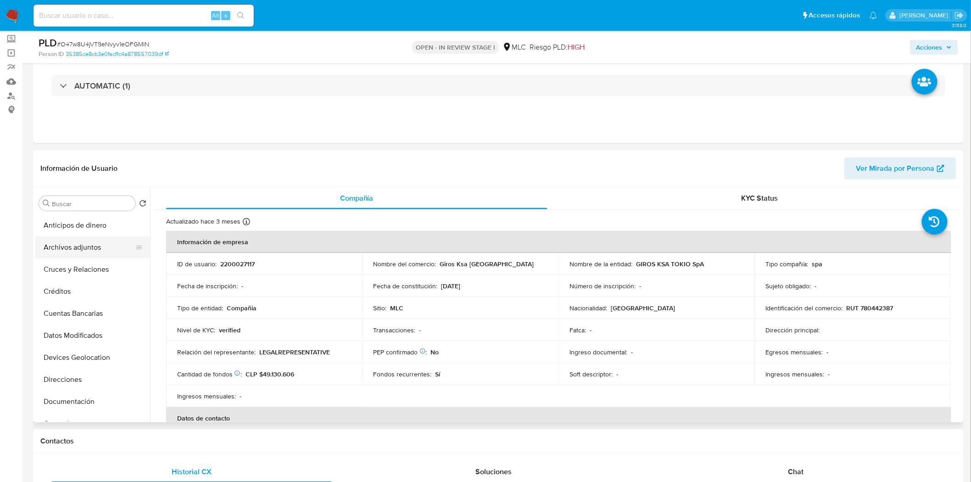
click at [63, 249] on button "Archivos adjuntos" at bounding box center [88, 247] width 107 height 22
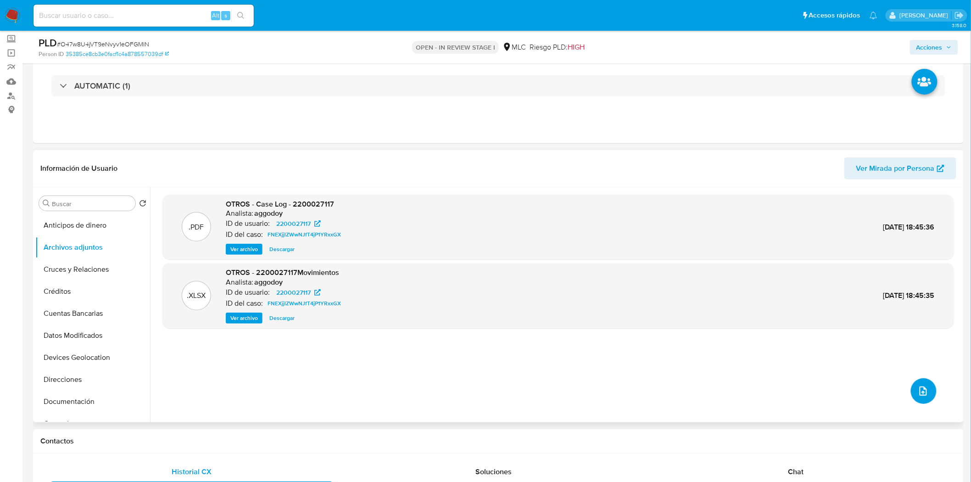
click at [930, 395] on button "upload-file" at bounding box center [924, 391] width 26 height 26
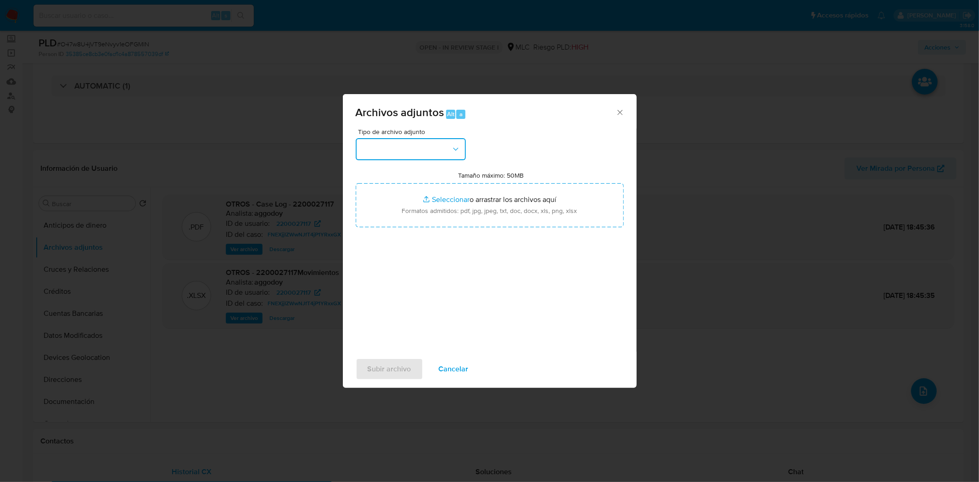
click at [423, 147] on button "button" at bounding box center [411, 149] width 110 height 22
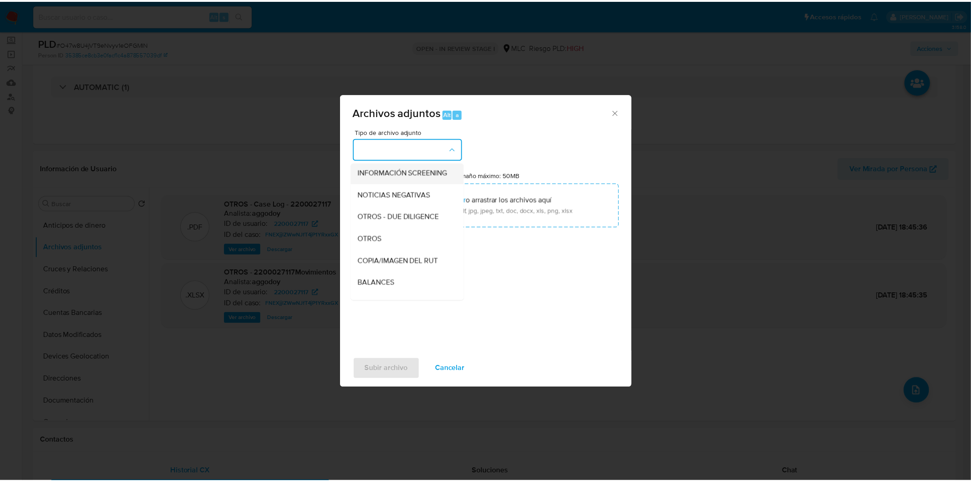
scroll to position [76, 0]
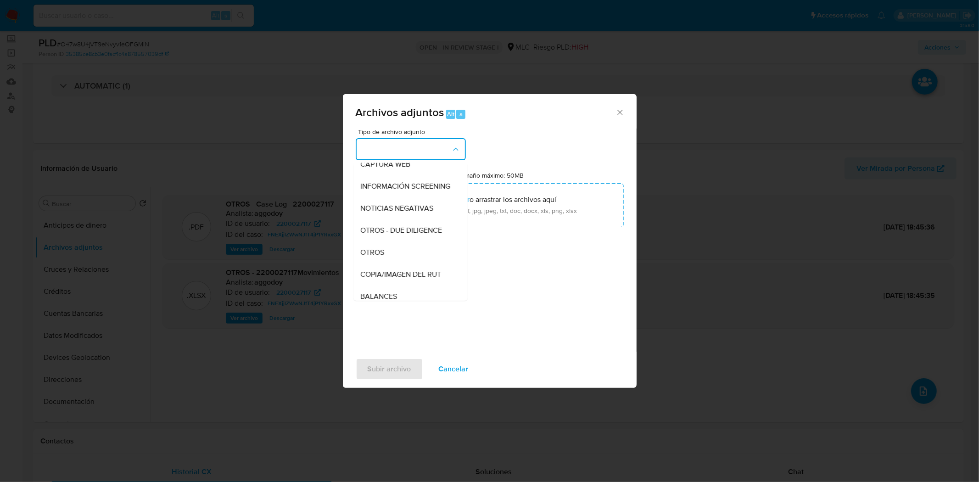
click at [369, 257] on span "OTROS" at bounding box center [373, 251] width 24 height 9
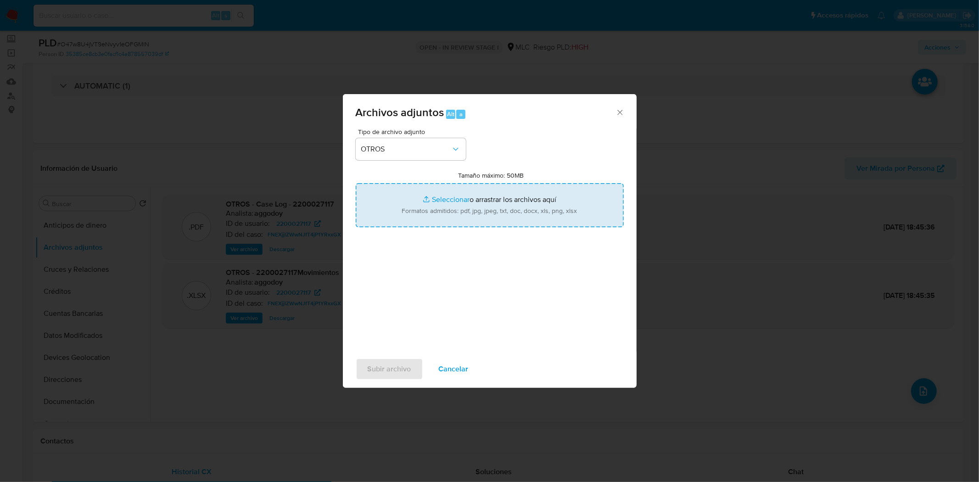
click at [461, 213] on input "Tamaño máximo: 50MB Seleccionar archivos" at bounding box center [490, 205] width 268 height 44
type input "C:\fakepath\2200027117 - 11_09_2025.xlsx"
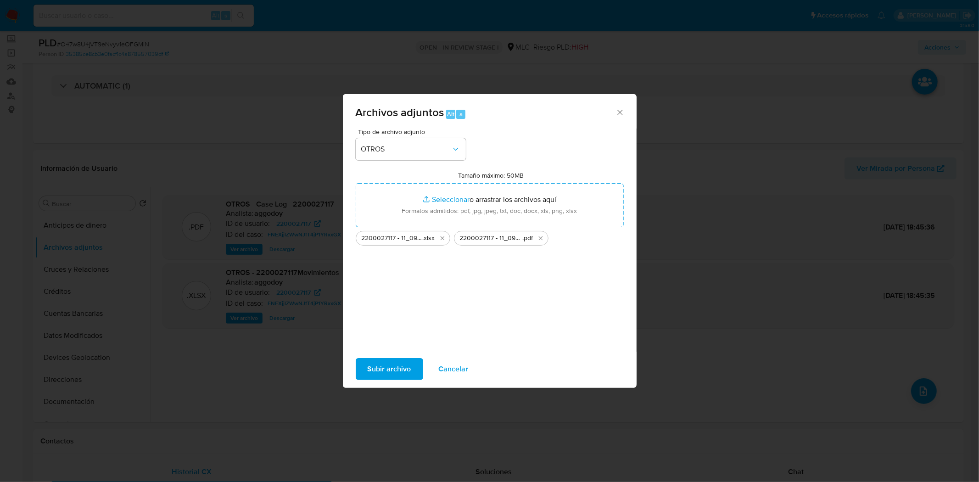
click at [410, 363] on button "Subir archivo" at bounding box center [389, 369] width 67 height 22
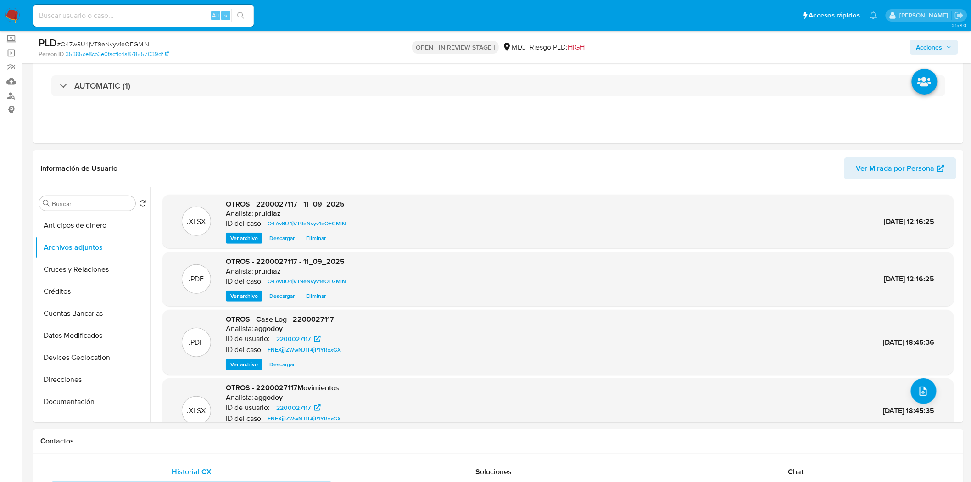
click at [937, 44] on span "Acciones" at bounding box center [930, 47] width 26 height 15
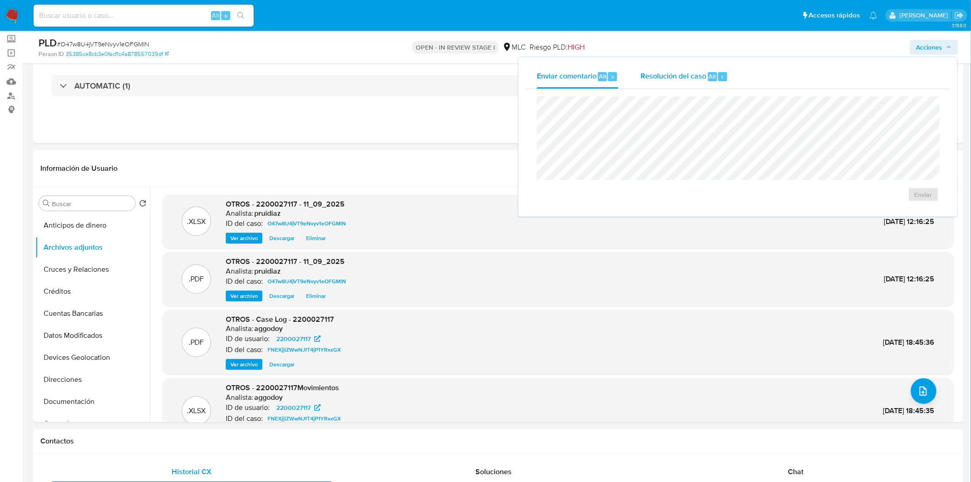
click at [714, 73] on span "Alt" at bounding box center [712, 76] width 7 height 9
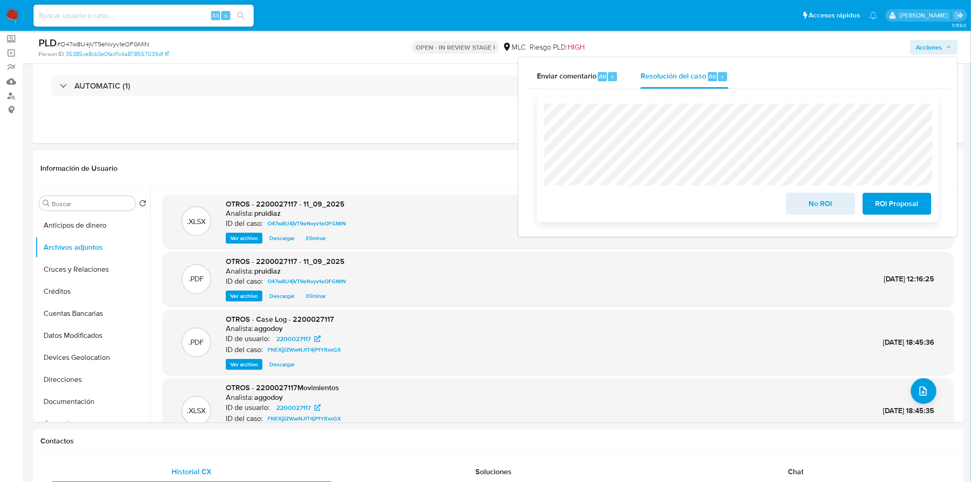
click at [834, 207] on span "No ROI" at bounding box center [820, 204] width 45 height 20
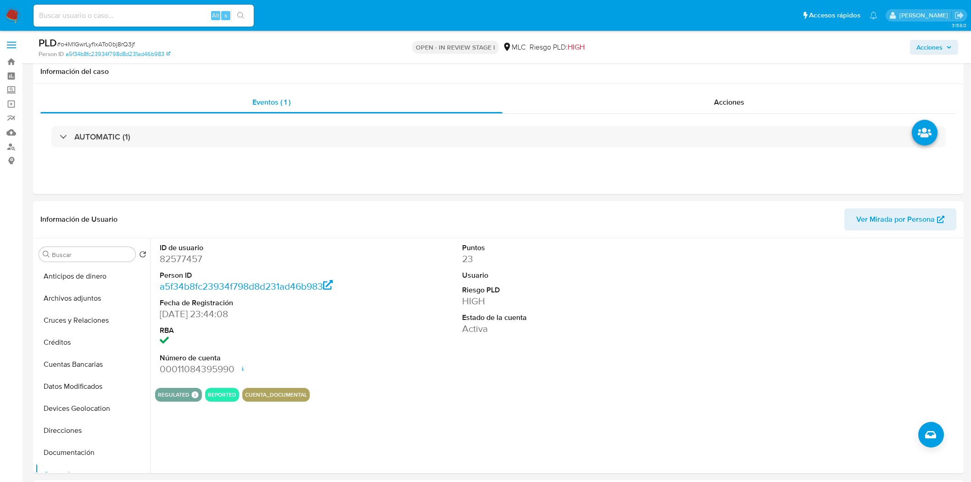
select select "10"
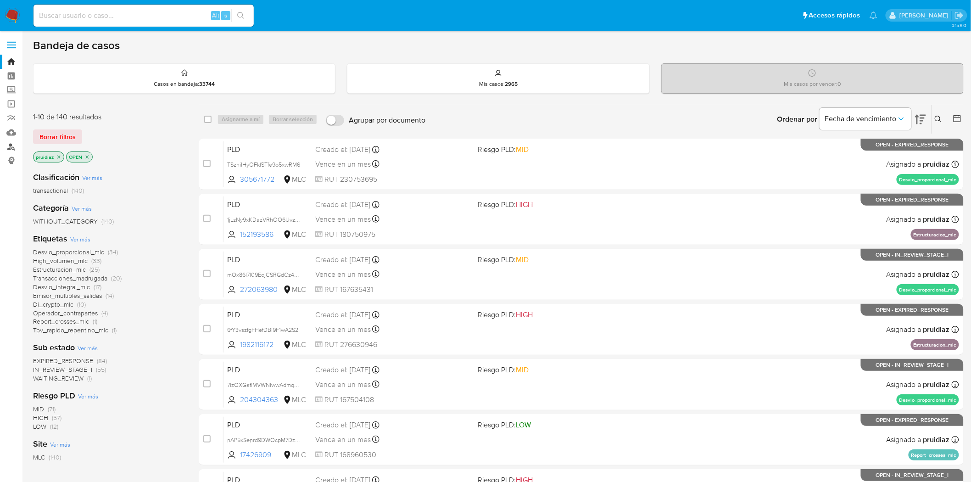
click at [14, 146] on link "Buscador de personas" at bounding box center [54, 147] width 109 height 14
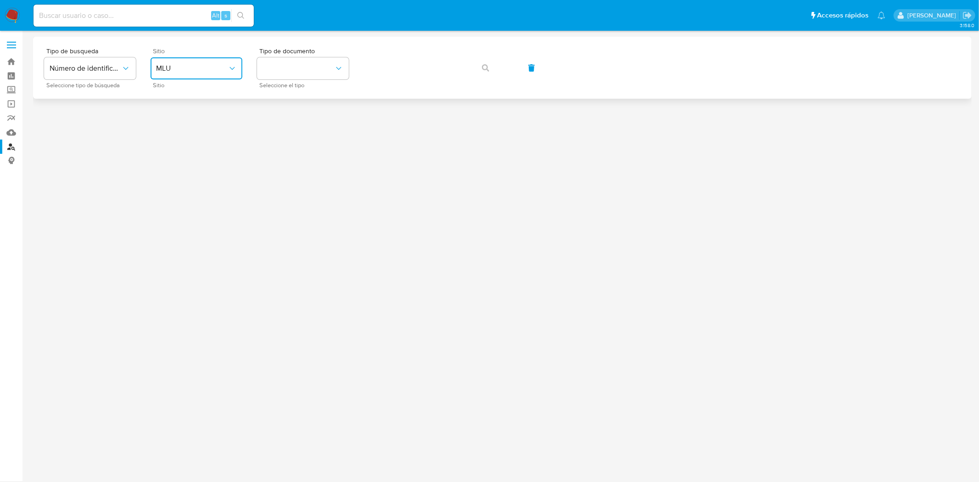
click at [210, 72] on span "MLU" at bounding box center [192, 68] width 72 height 9
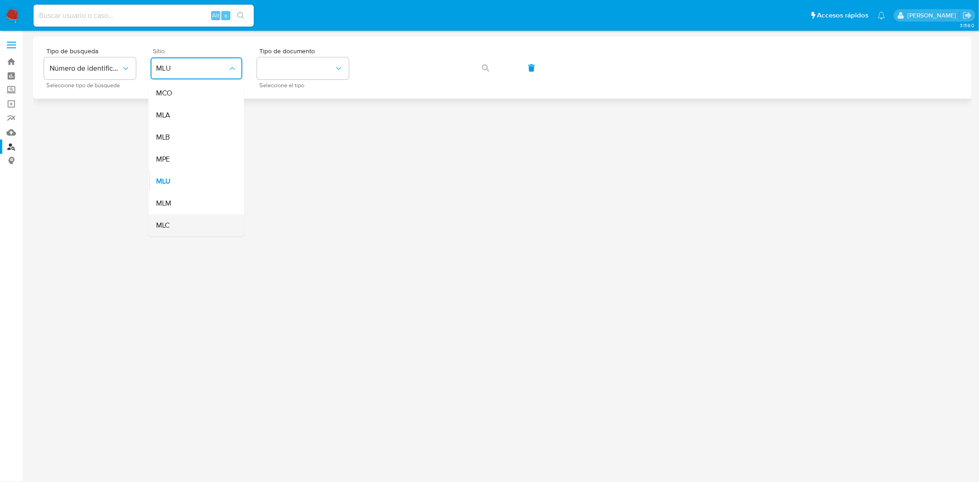
click at [165, 223] on span "MLC" at bounding box center [163, 225] width 14 height 9
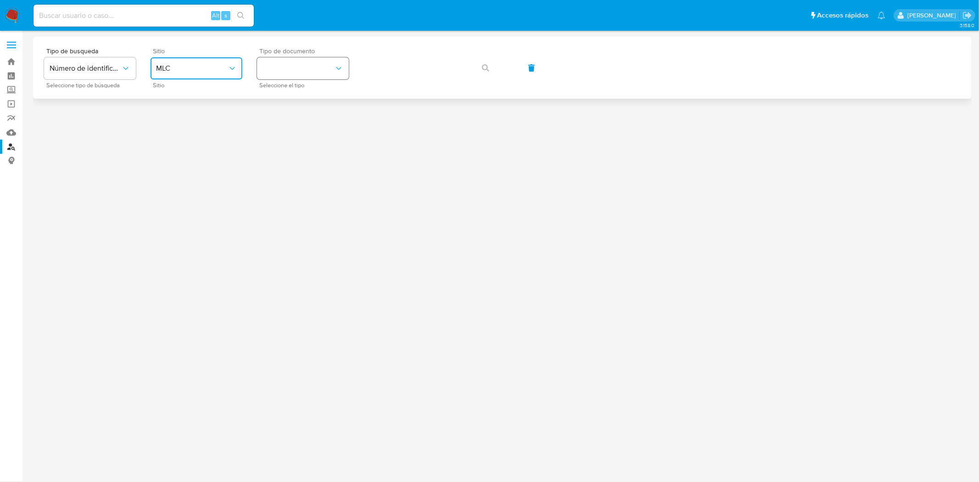
click at [277, 74] on button "identificationType" at bounding box center [303, 68] width 92 height 22
click at [275, 101] on span "RUT" at bounding box center [270, 103] width 14 height 8
click at [483, 71] on icon "button" at bounding box center [485, 67] width 7 height 7
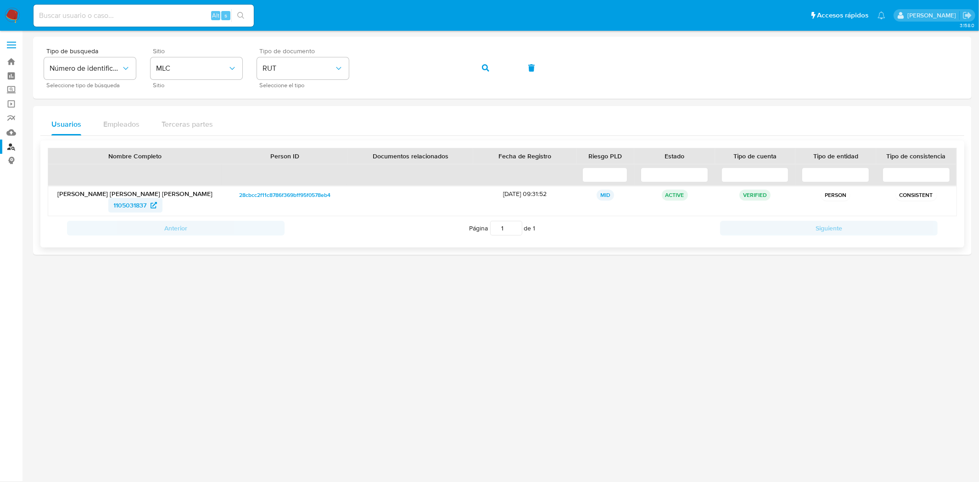
click at [133, 206] on span "1105031837" at bounding box center [130, 205] width 33 height 15
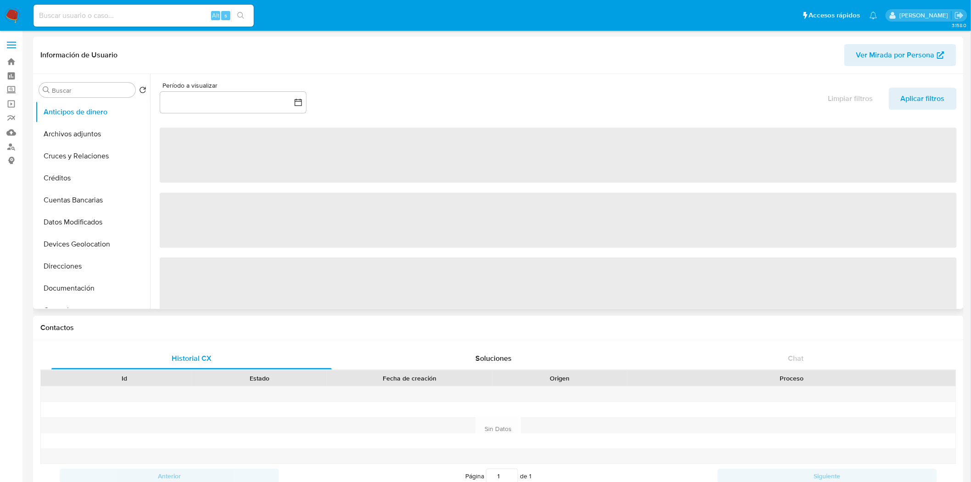
select select "10"
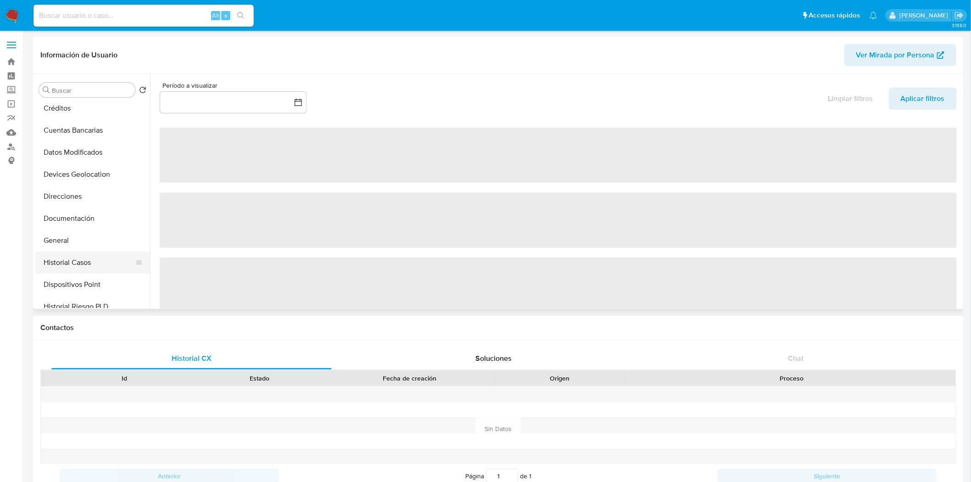
click at [73, 260] on button "Historial Casos" at bounding box center [88, 263] width 107 height 22
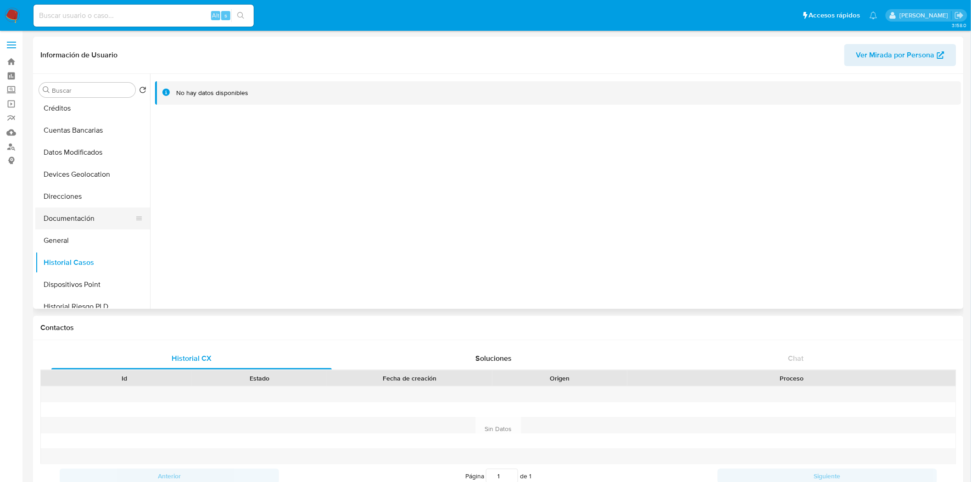
click at [78, 216] on button "Documentación" at bounding box center [88, 218] width 107 height 22
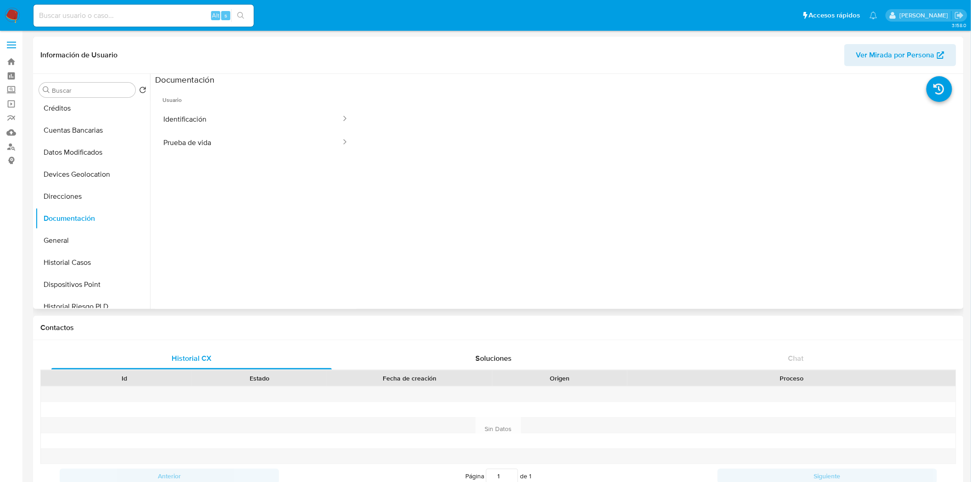
click at [194, 158] on ul "Usuario Identificación Prueba de vida" at bounding box center [256, 217] width 202 height 264
click at [209, 145] on button "Prueba de vida" at bounding box center [248, 142] width 187 height 23
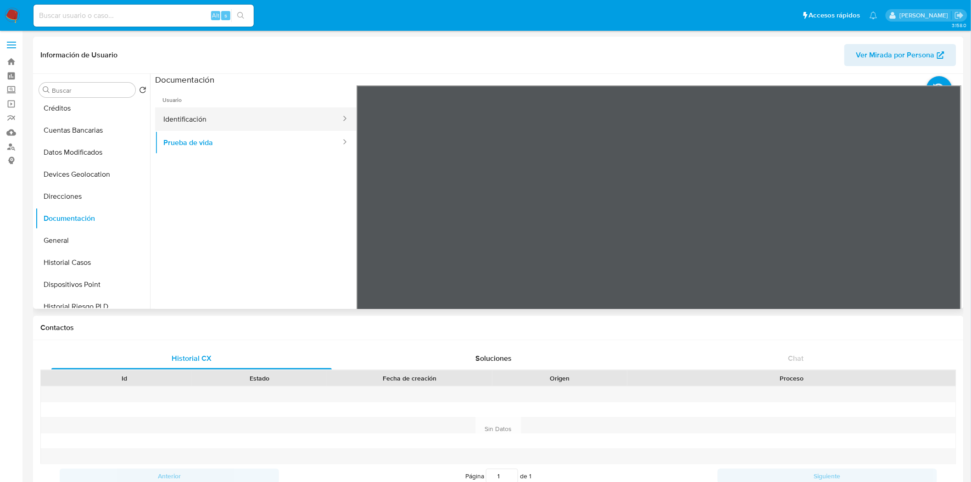
click at [315, 127] on button "Identificación" at bounding box center [248, 118] width 187 height 23
click at [950, 235] on icon at bounding box center [950, 234] width 18 height 18
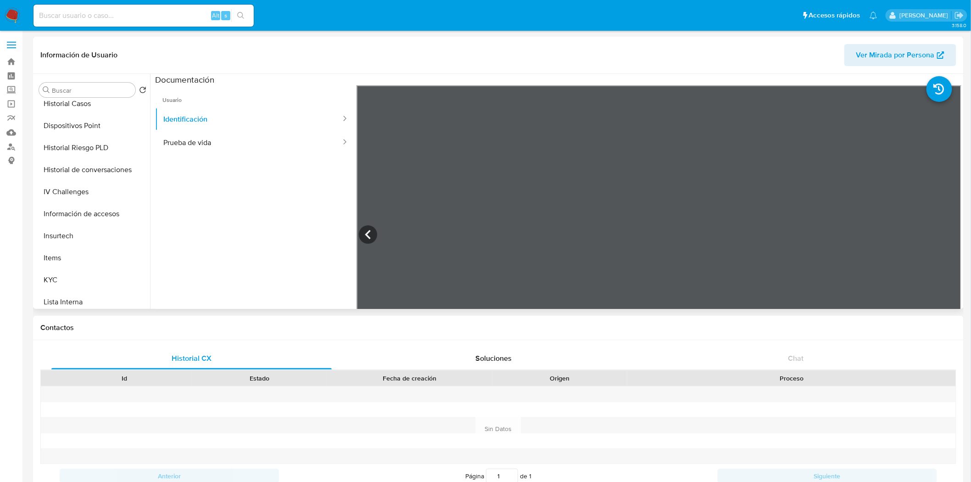
scroll to position [299, 0]
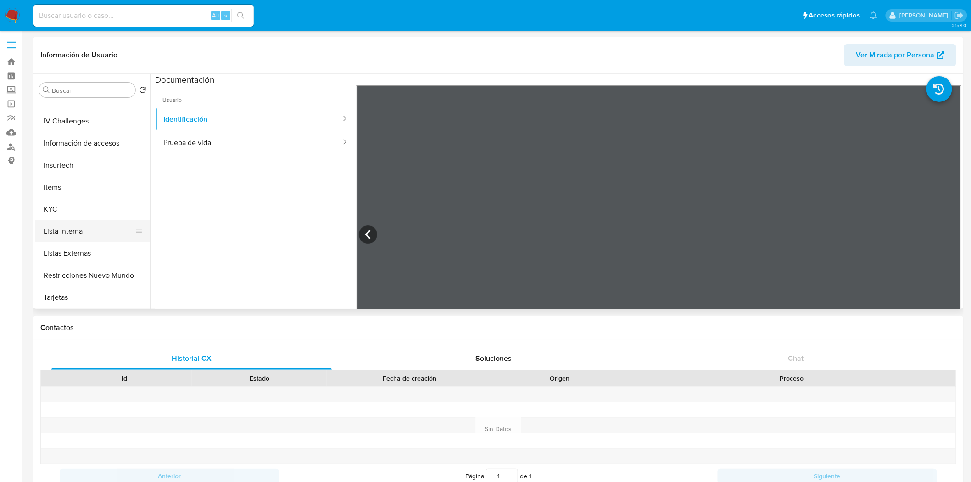
click at [63, 220] on button "Lista Interna" at bounding box center [88, 231] width 107 height 22
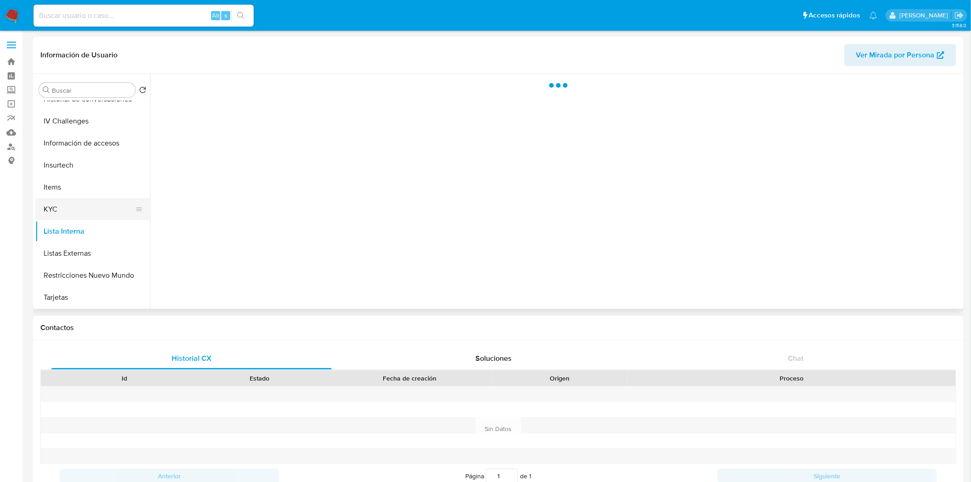
click at [54, 214] on button "KYC" at bounding box center [88, 209] width 107 height 22
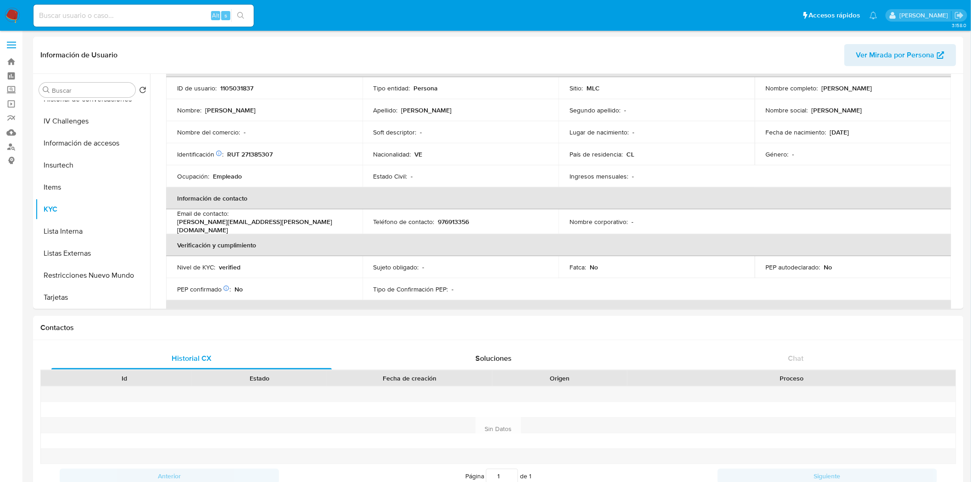
scroll to position [0, 0]
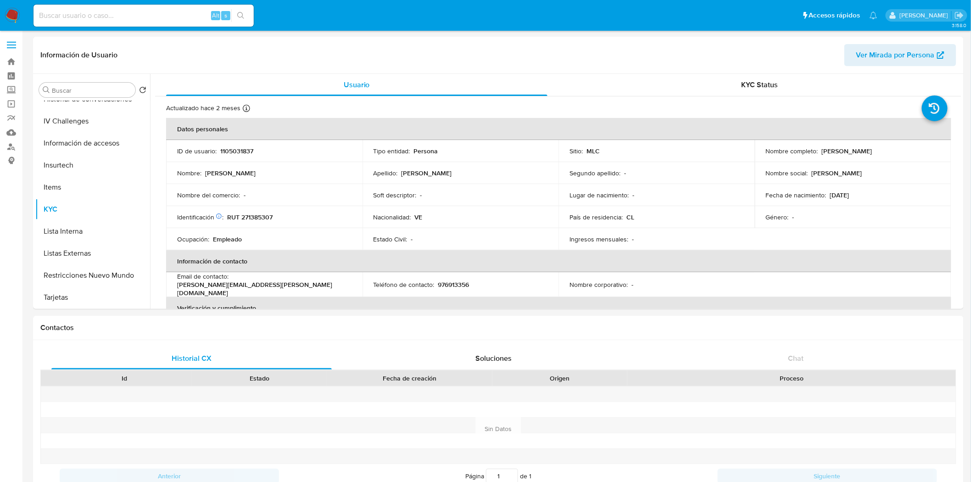
click at [262, 218] on p "RUT 271385307" at bounding box center [249, 217] width 45 height 8
copy p "271385307"
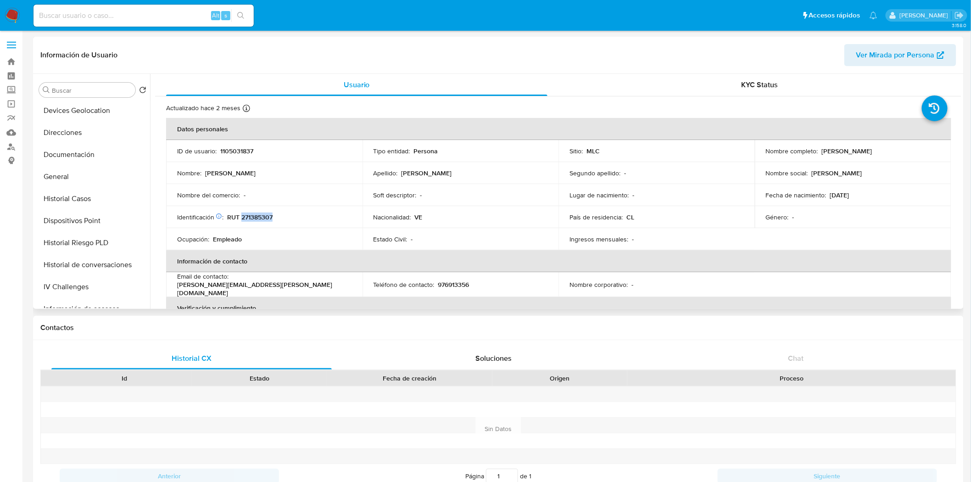
scroll to position [132, 0]
click at [75, 157] on button "Documentación" at bounding box center [88, 156] width 107 height 22
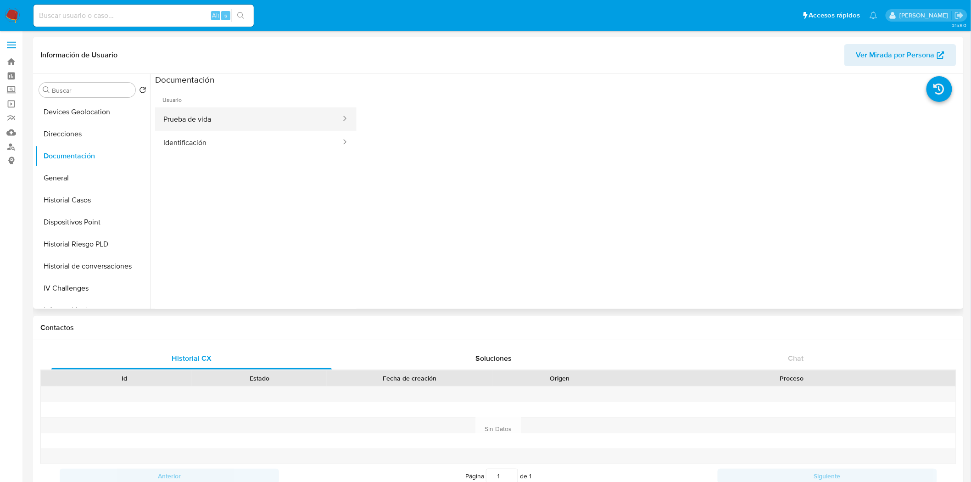
click at [229, 121] on button "Prueba de vida" at bounding box center [248, 118] width 187 height 23
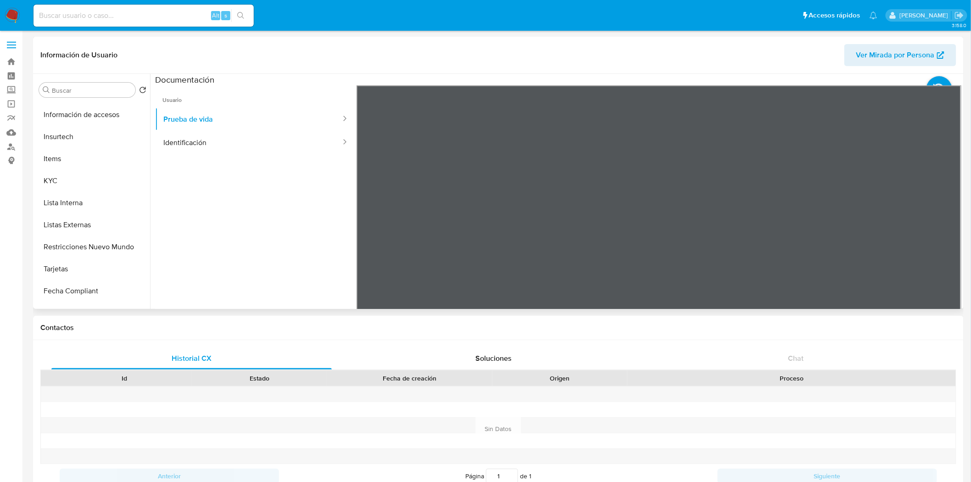
scroll to position [334, 0]
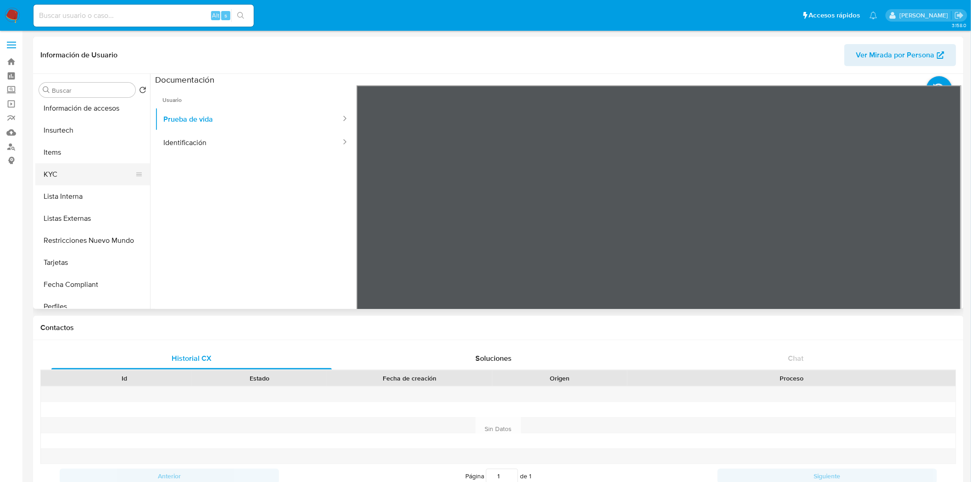
click at [44, 172] on button "KYC" at bounding box center [88, 174] width 107 height 22
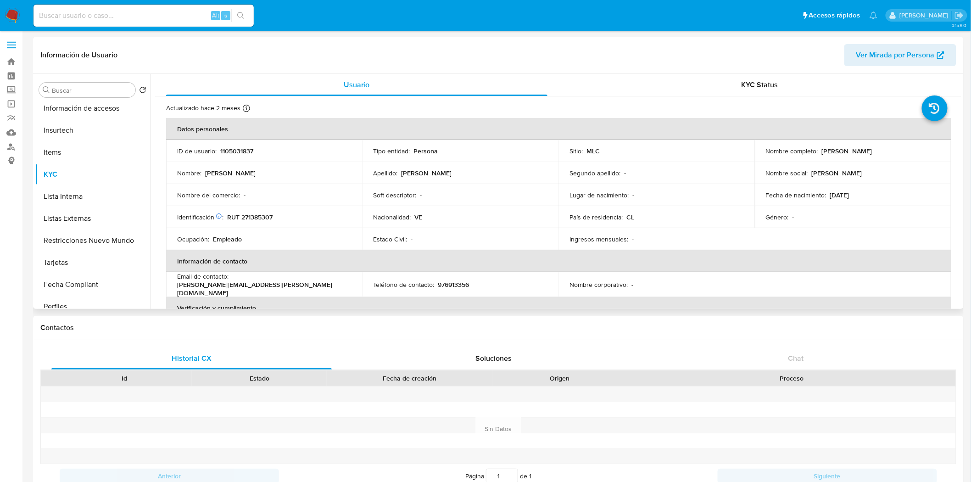
drag, startPoint x: 919, startPoint y: 149, endPoint x: 818, endPoint y: 151, distance: 101.0
click at [818, 151] on div "Nombre completo : Engelbert Xavier Gonzalez Perez" at bounding box center [853, 151] width 174 height 8
copy p "Engelbert Xavier Gonzalez Perez"
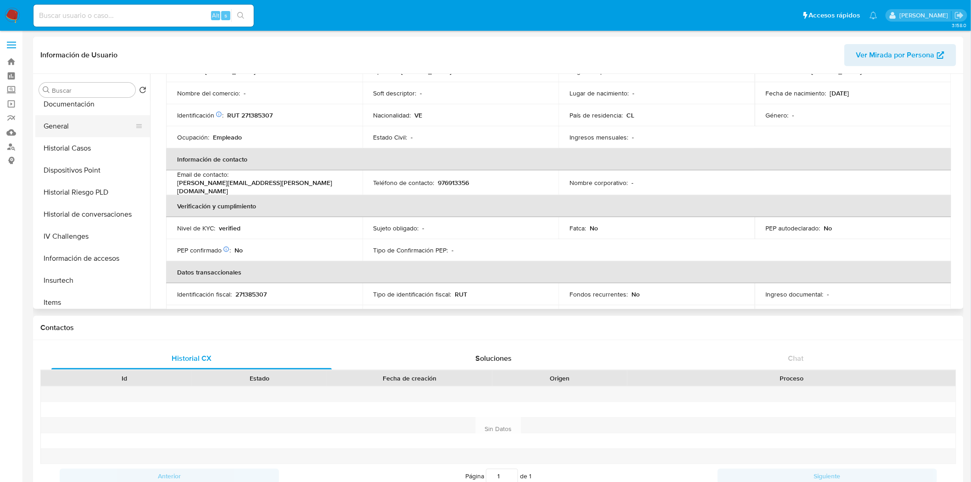
scroll to position [133, 0]
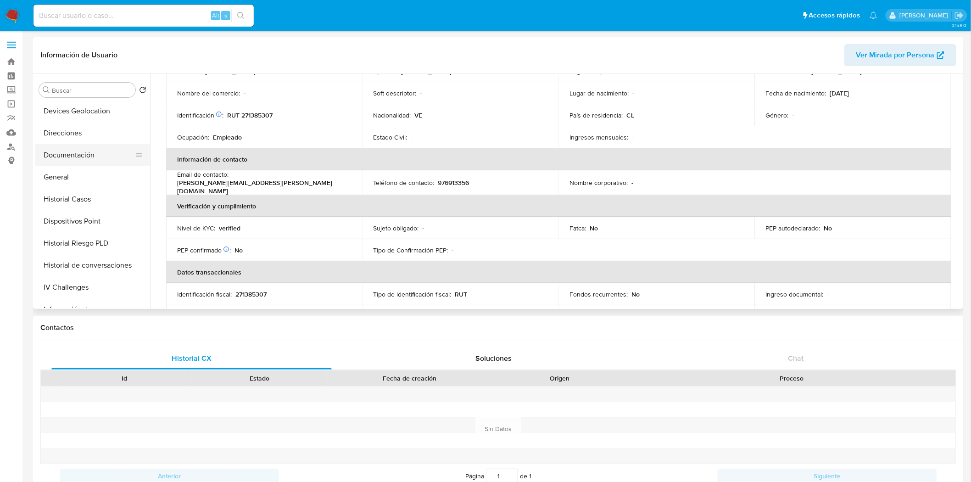
click at [86, 162] on button "Documentación" at bounding box center [88, 155] width 107 height 22
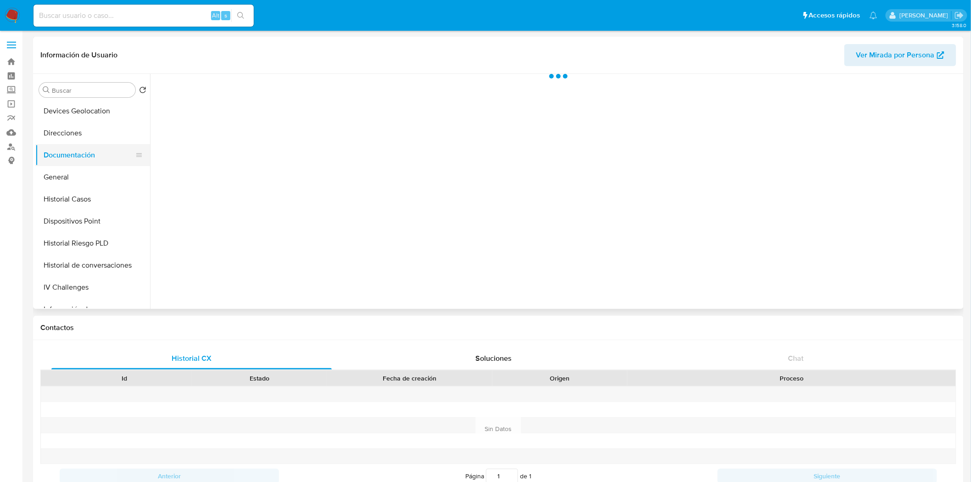
scroll to position [0, 0]
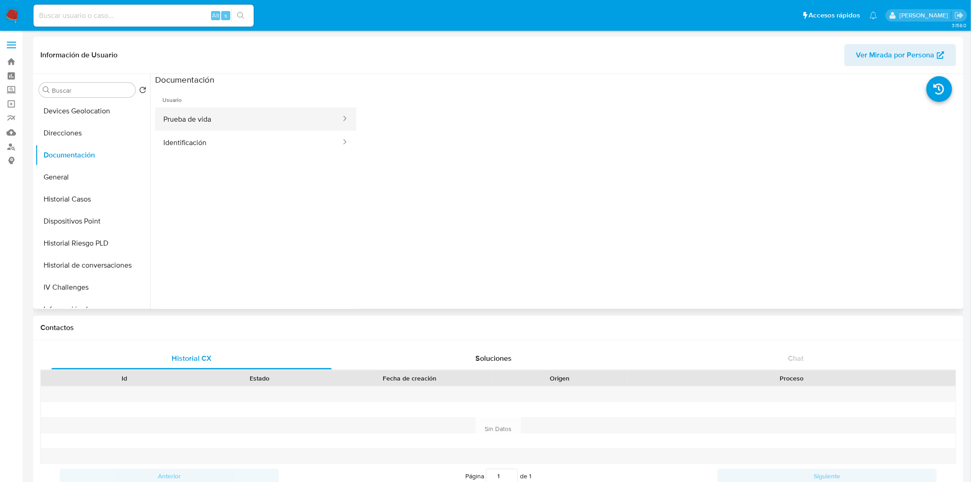
click at [265, 122] on button "Prueba de vida" at bounding box center [248, 118] width 187 height 23
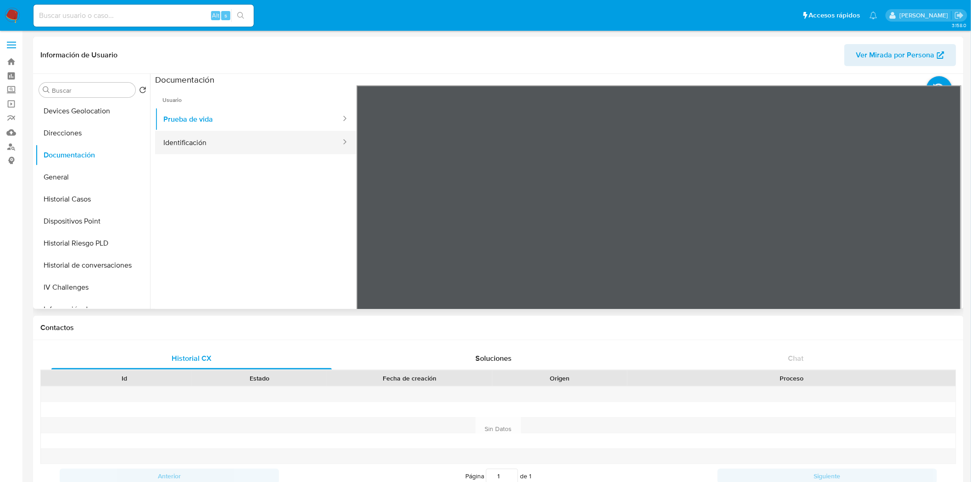
click at [340, 143] on icon at bounding box center [344, 141] width 9 height 9
click at [256, 146] on button "Identificación" at bounding box center [248, 142] width 187 height 23
click at [943, 237] on icon at bounding box center [950, 234] width 18 height 18
click at [366, 233] on icon at bounding box center [368, 234] width 6 height 9
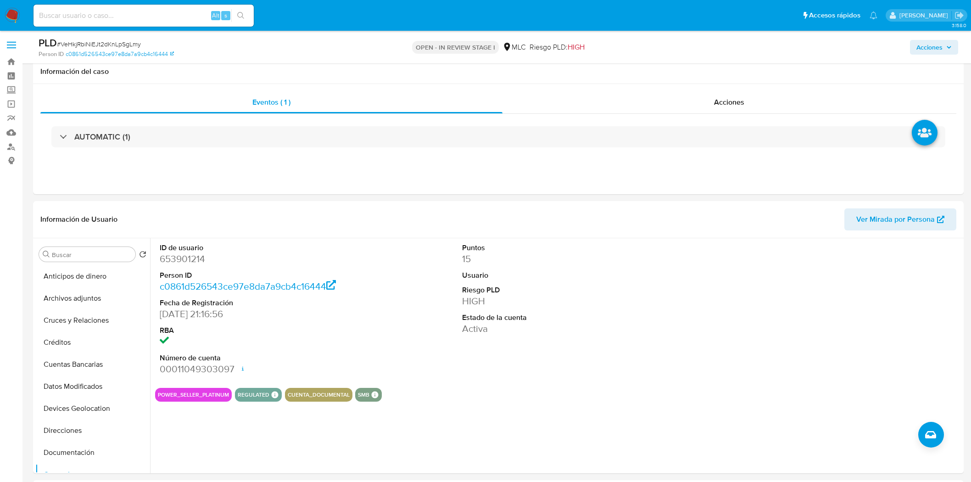
select select "10"
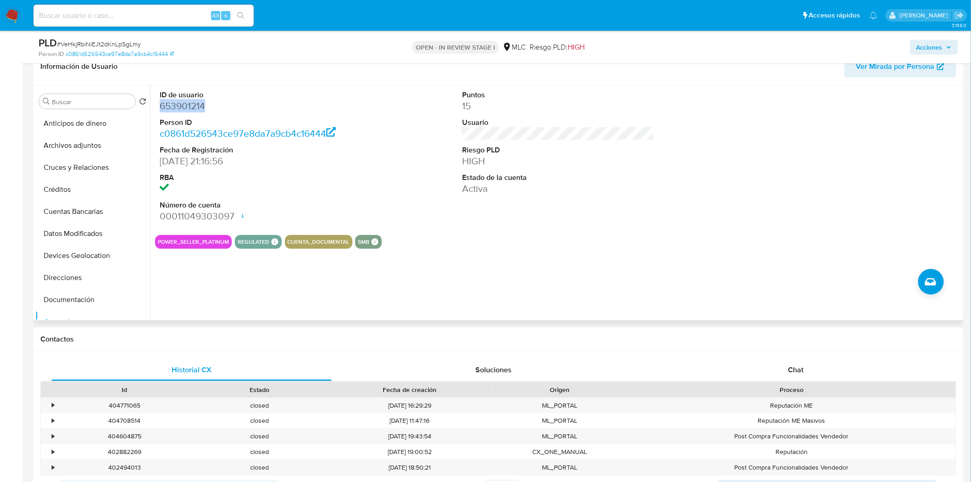
scroll to position [153, 0]
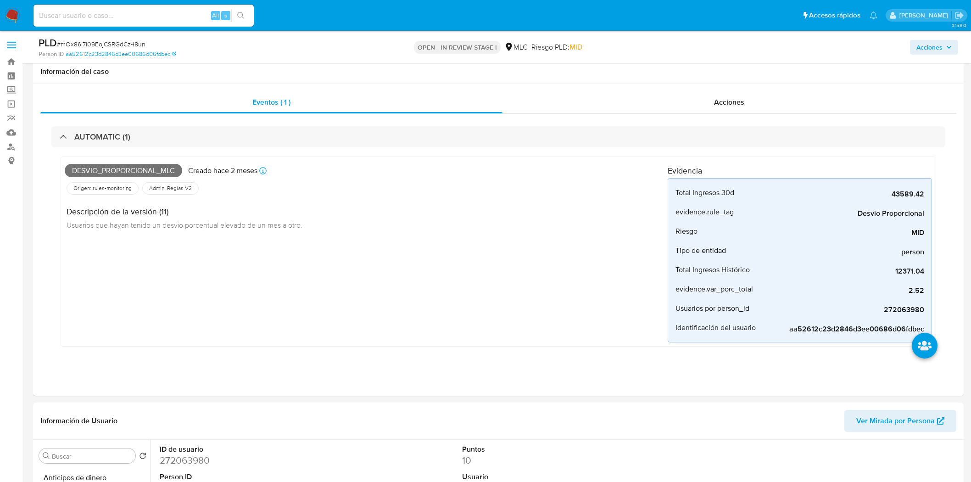
select select "10"
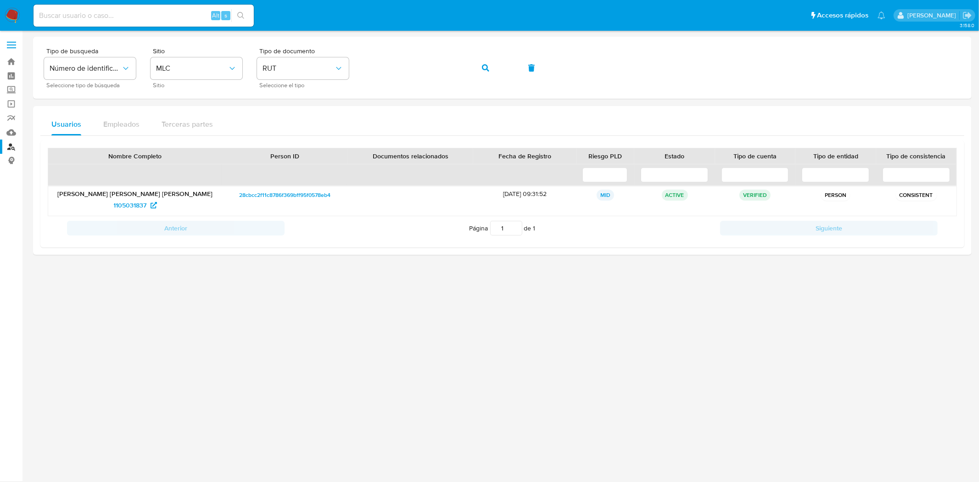
drag, startPoint x: 0, startPoint y: 0, endPoint x: 11, endPoint y: 14, distance: 17.4
click at [11, 14] on img at bounding box center [13, 16] width 16 height 16
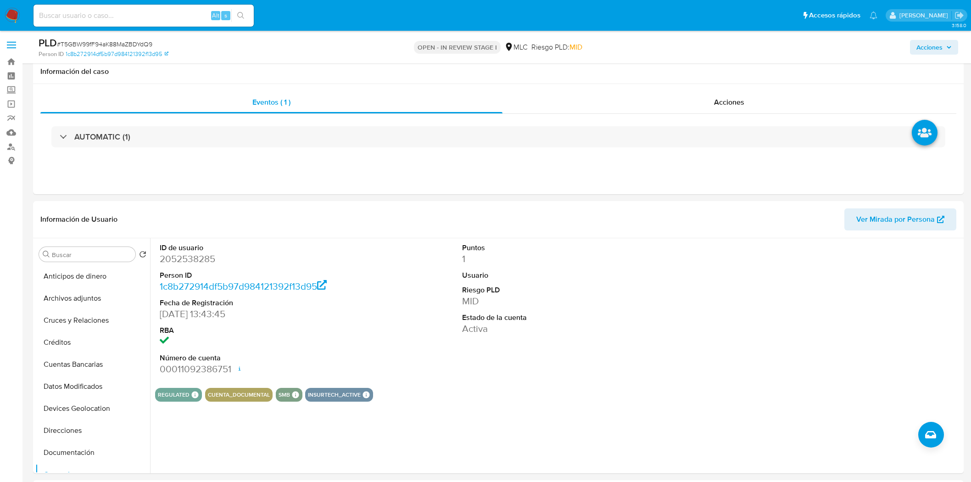
select select "10"
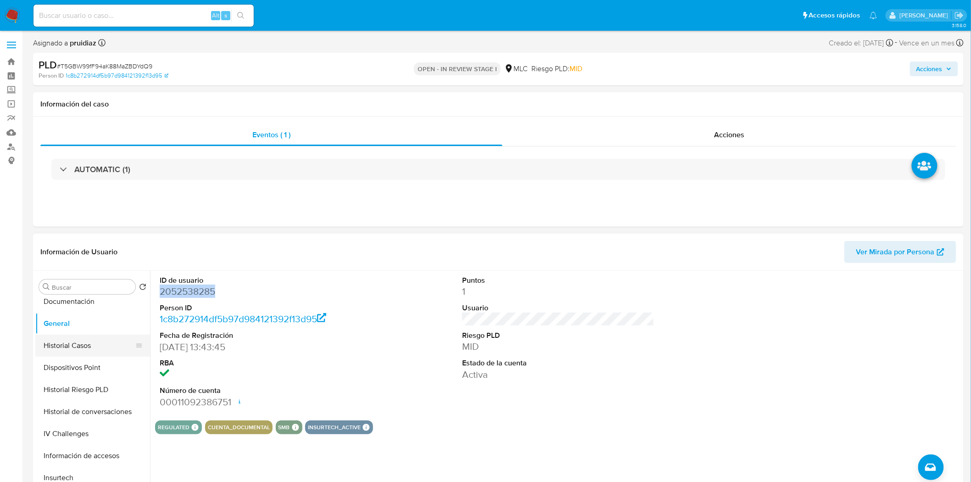
click at [87, 346] on button "Historial Casos" at bounding box center [88, 346] width 107 height 22
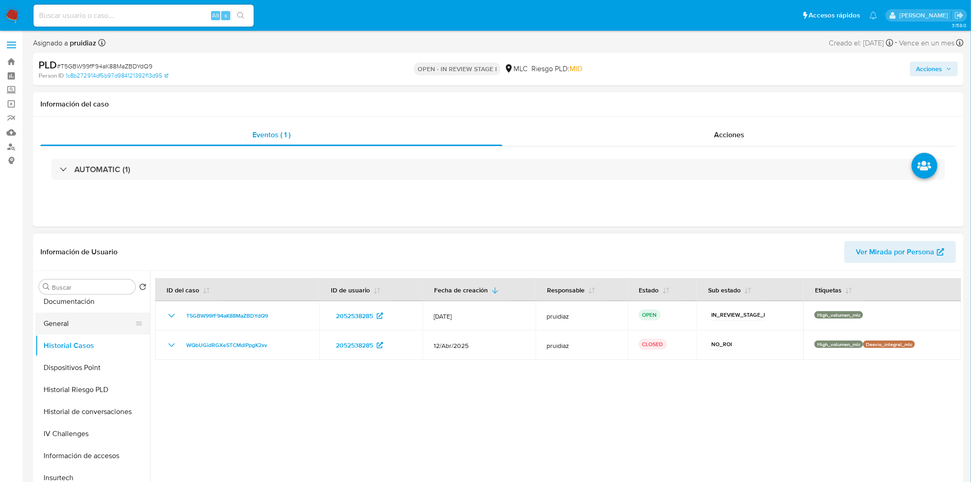
click at [73, 317] on button "General" at bounding box center [88, 324] width 107 height 22
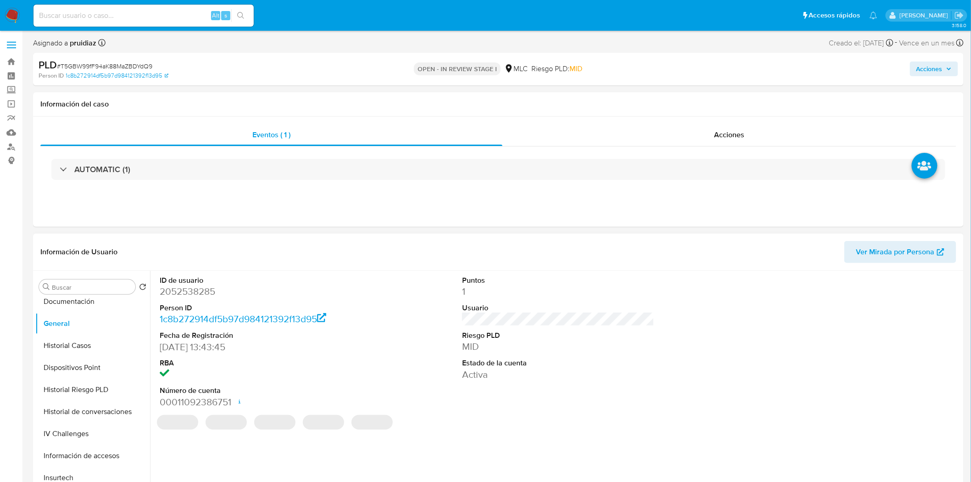
click at [186, 294] on dd "2052538285" at bounding box center [256, 291] width 192 height 13
copy dd "2052538285"
